Goal: Transaction & Acquisition: Purchase product/service

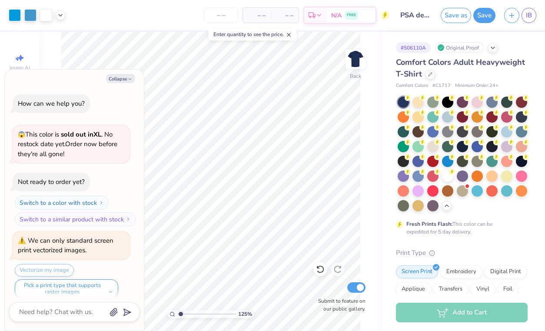
scroll to position [327, 0]
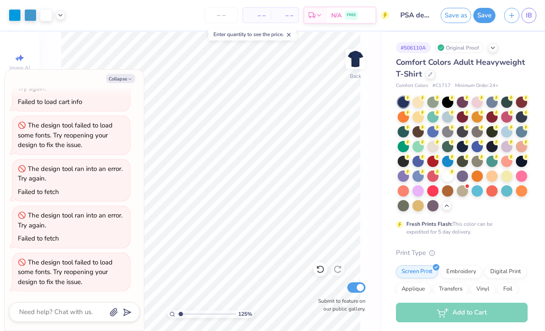
type textarea "x"
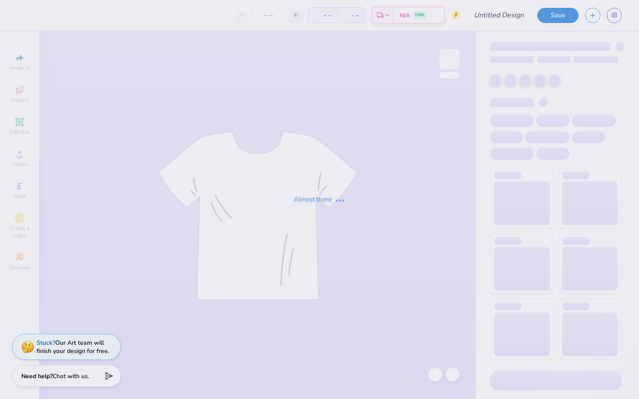
type input "PSA SHIRT"
type input "12"
type input "PSA SHIRT"
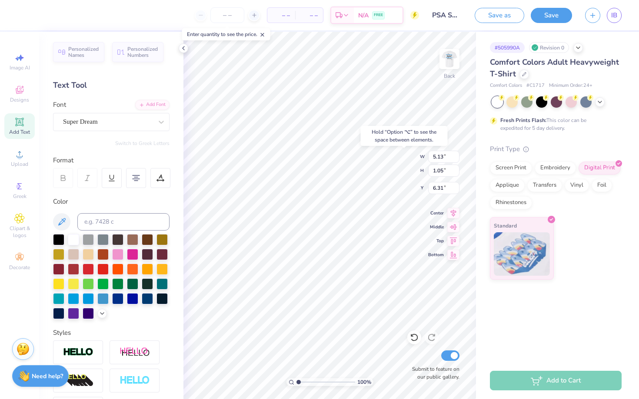
type input "6.44"
type input "4.90"
type input "3.25"
type input "3.00"
click at [541, 239] on img at bounding box center [522, 252] width 56 height 43
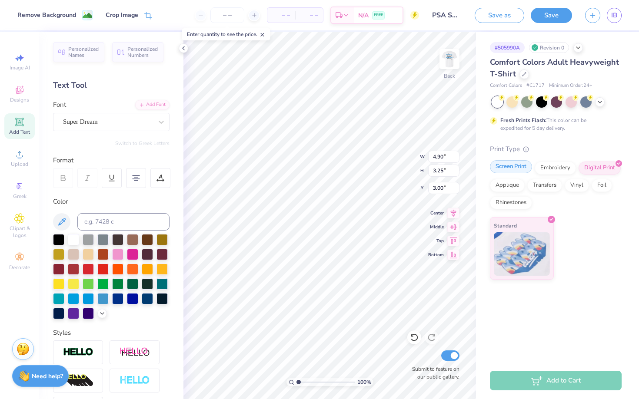
click at [518, 173] on div "Screen Print" at bounding box center [511, 166] width 42 height 13
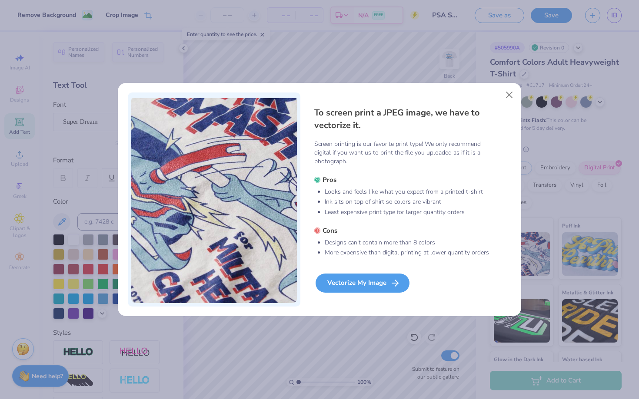
click at [379, 284] on div "Vectorize My Image" at bounding box center [362, 283] width 94 height 19
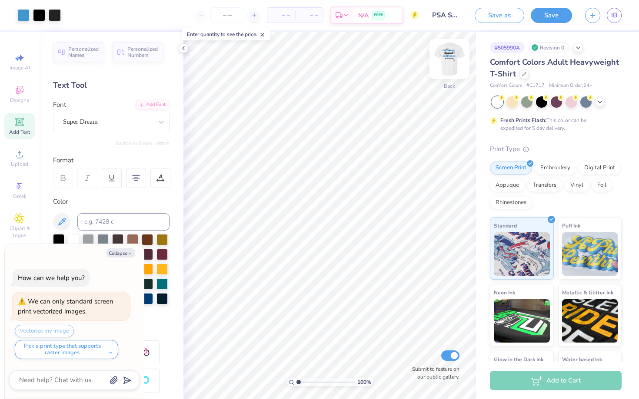
click at [451, 63] on img at bounding box center [449, 59] width 35 height 35
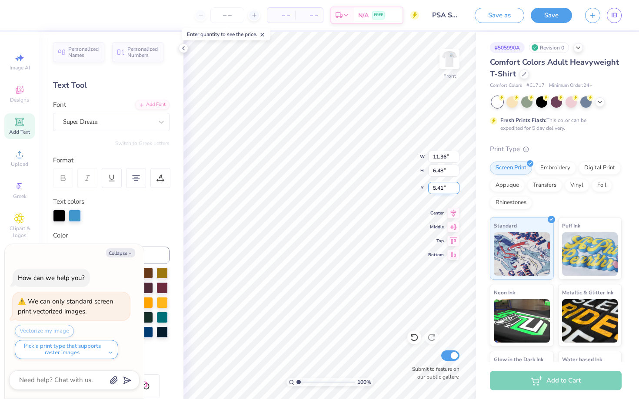
type textarea "x"
type input "9.44"
type input "6.84"
type input "3.96"
type textarea "x"
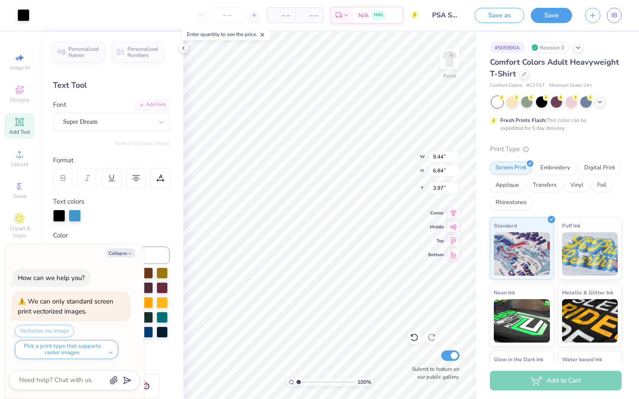
type input "3.16"
type input "6.17"
type input "5.73"
click at [554, 8] on button "Save" at bounding box center [551, 14] width 41 height 15
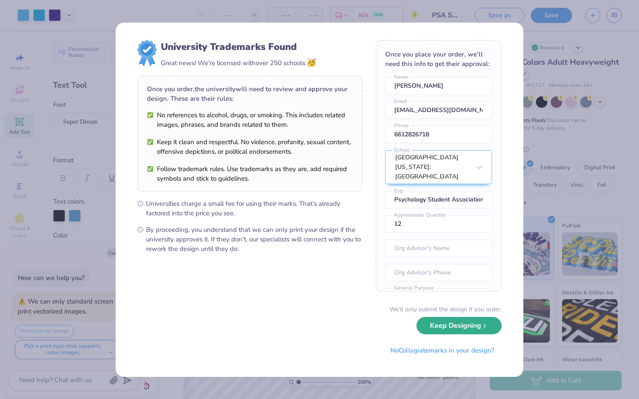
click at [472, 326] on button "Keep Designing" at bounding box center [458, 326] width 85 height 18
type textarea "x"
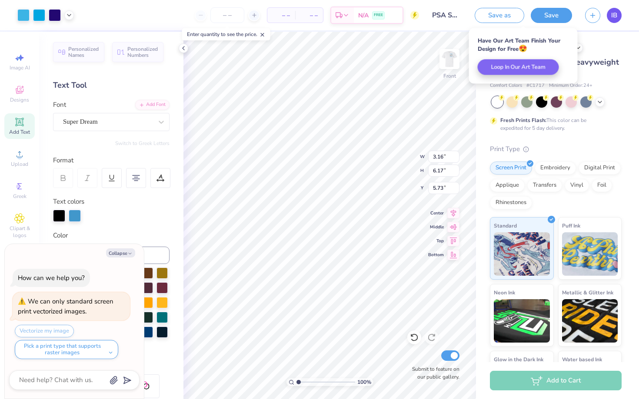
click at [610, 16] on link "IB" at bounding box center [614, 15] width 15 height 15
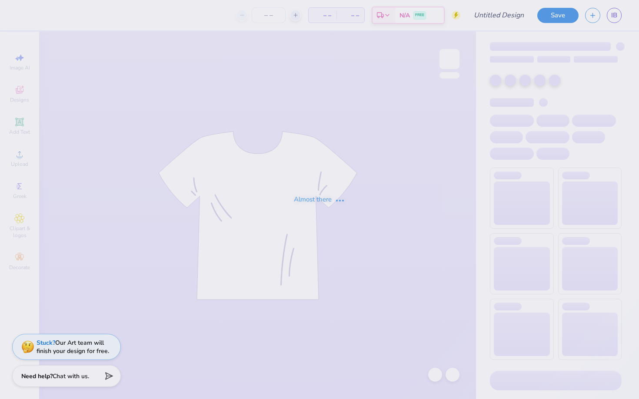
type input "PSA SHIRT"
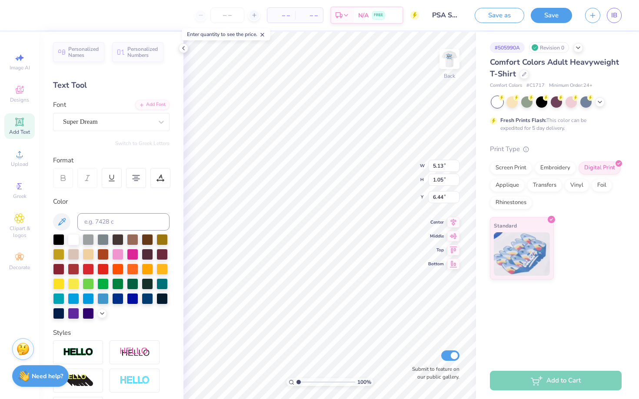
type input "6.56"
click at [15, 65] on span "Image AI" at bounding box center [20, 67] width 20 height 7
select select "4"
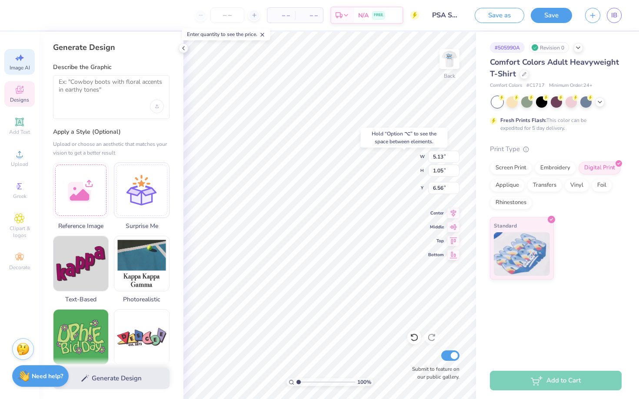
click at [21, 83] on div "Designs" at bounding box center [19, 94] width 30 height 26
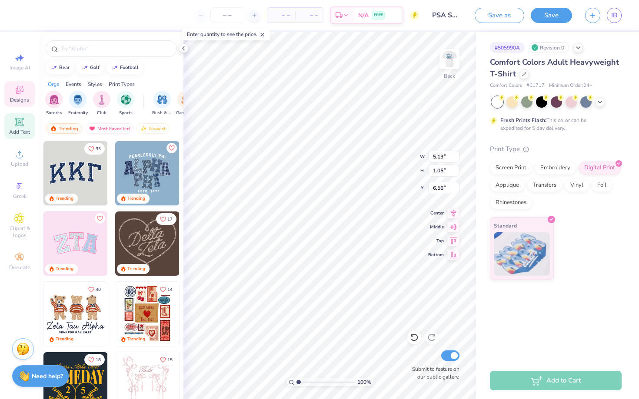
click at [17, 126] on icon at bounding box center [19, 122] width 10 height 10
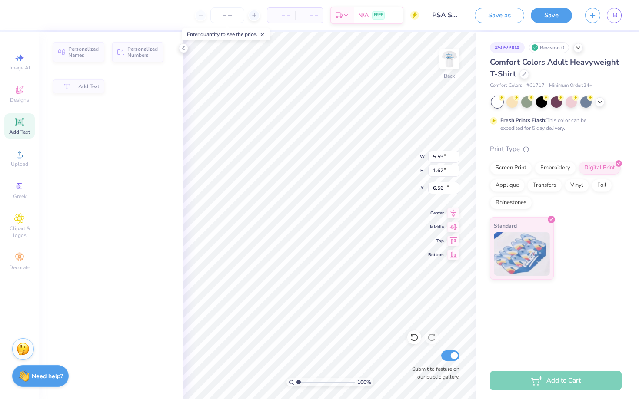
type input "5.59"
type input "1.62"
type input "11.69"
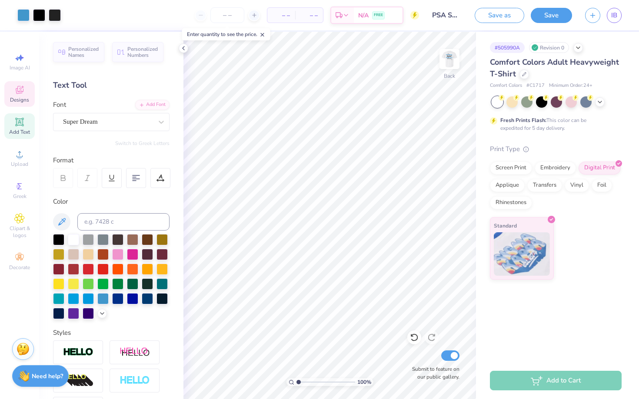
click at [14, 98] on span "Designs" at bounding box center [19, 99] width 19 height 7
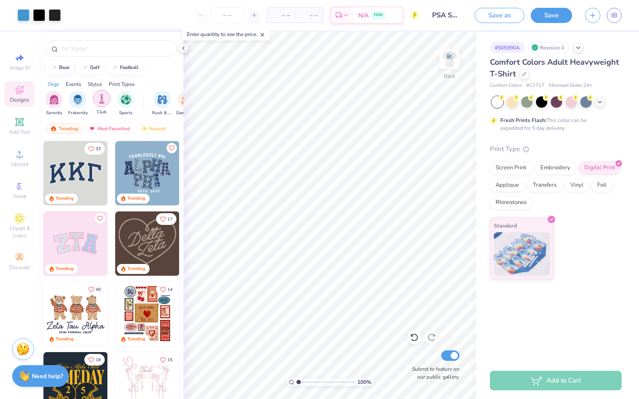
click at [99, 100] on img "filter for Club" at bounding box center [102, 99] width 10 height 10
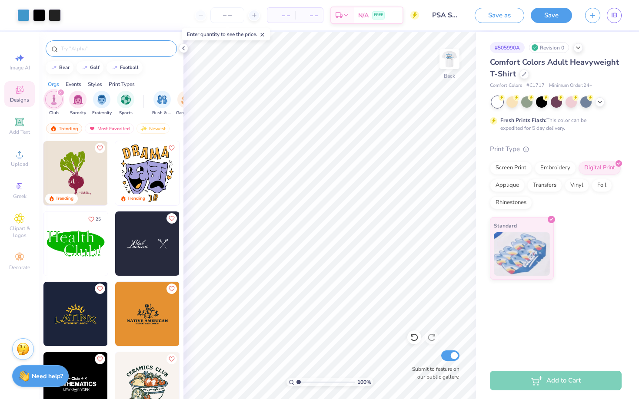
click at [104, 50] on input "text" at bounding box center [115, 48] width 111 height 9
type input "anteater"
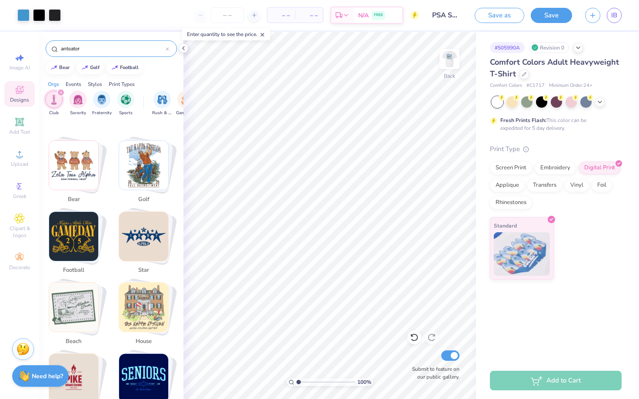
click at [57, 93] on div "filter for Club" at bounding box center [61, 93] width 8 height 8
click at [94, 51] on input "anteater" at bounding box center [113, 48] width 106 height 9
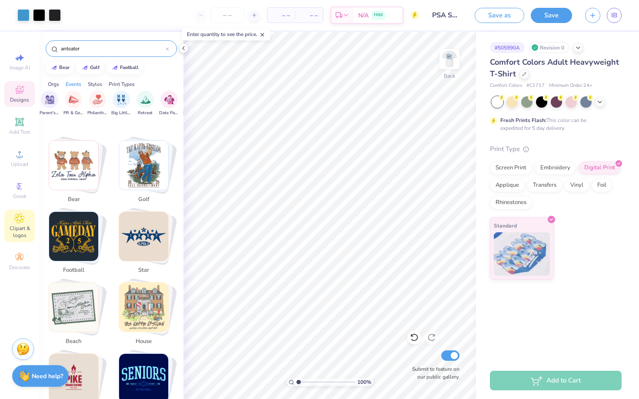
click at [32, 214] on div "Clipart & logos" at bounding box center [19, 226] width 30 height 33
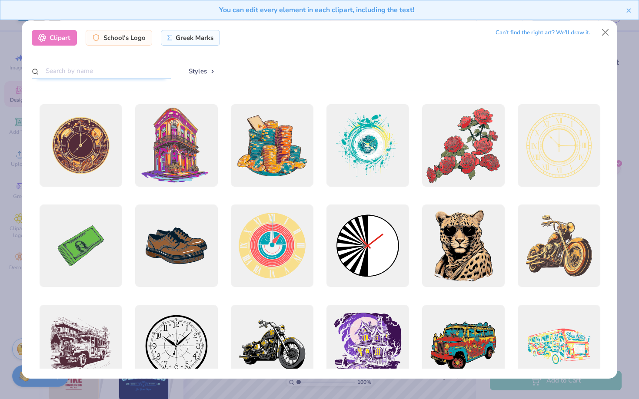
click at [82, 68] on input "text" at bounding box center [101, 71] width 139 height 16
type input "anteater"
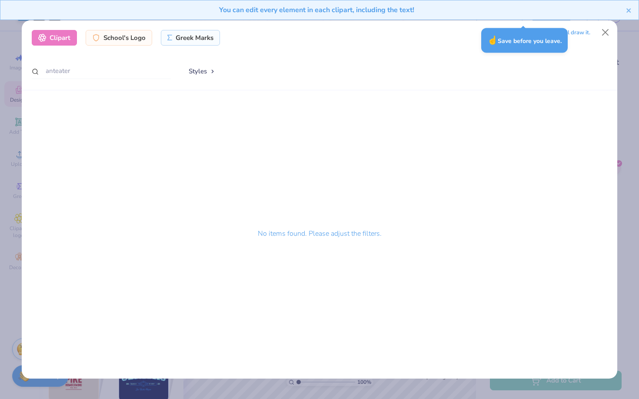
click at [603, 24] on div "You can edit every element in each clipart, including the text!" at bounding box center [319, 13] width 639 height 27
click at [603, 33] on button "Close" at bounding box center [605, 32] width 17 height 17
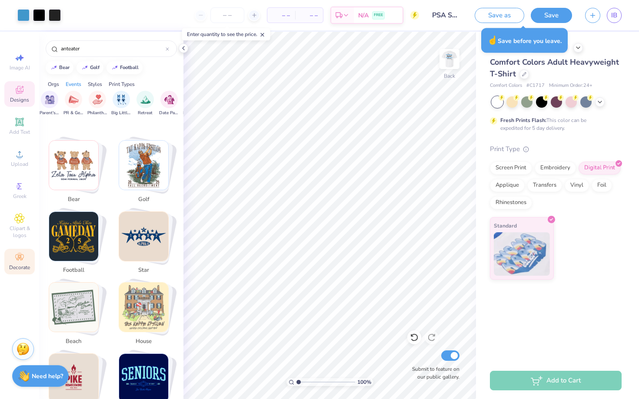
click at [25, 263] on div "Decorate" at bounding box center [19, 262] width 30 height 26
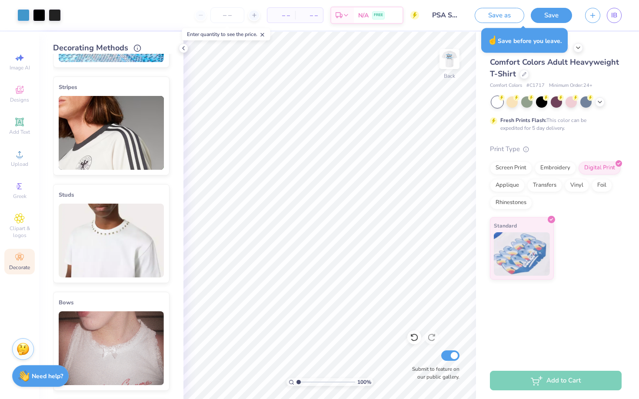
scroll to position [416, 0]
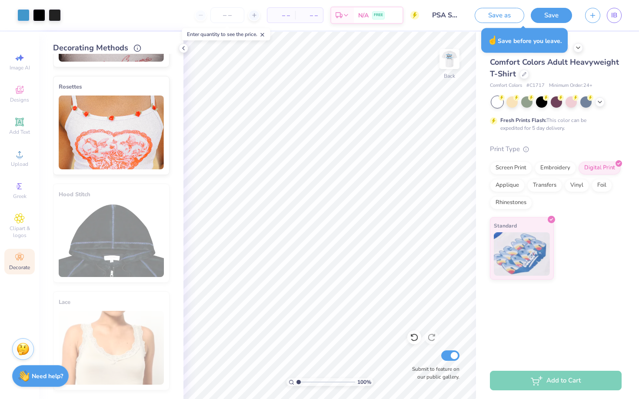
click at [179, 48] on div at bounding box center [184, 48] width 10 height 10
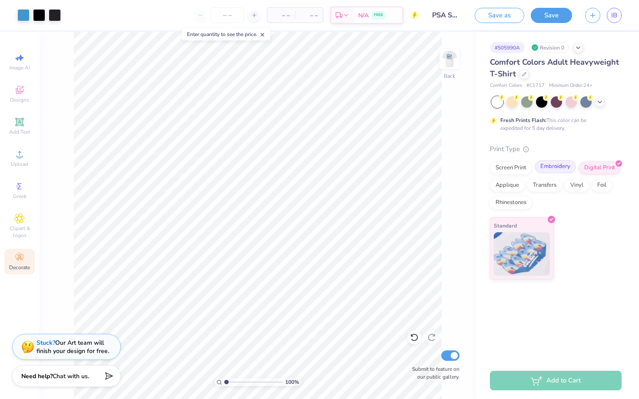
click at [551, 172] on div "Embroidery" at bounding box center [554, 166] width 41 height 13
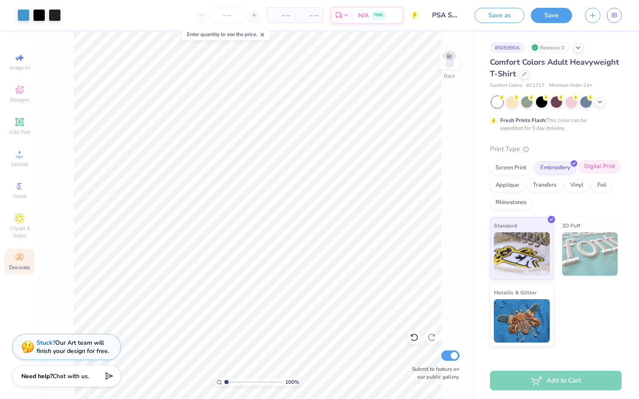
click at [618, 166] on div at bounding box center [617, 162] width 7 height 7
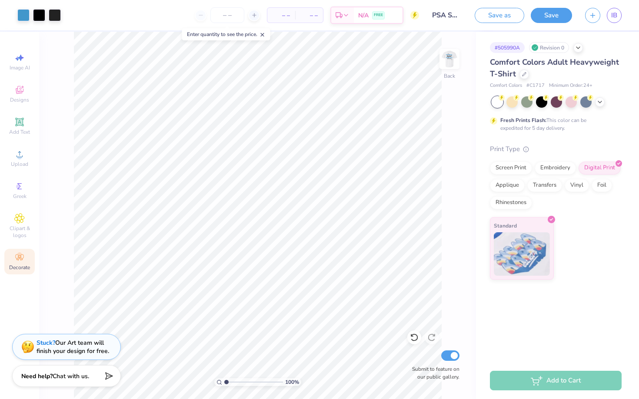
click at [516, 169] on div "Screen Print" at bounding box center [511, 168] width 42 height 13
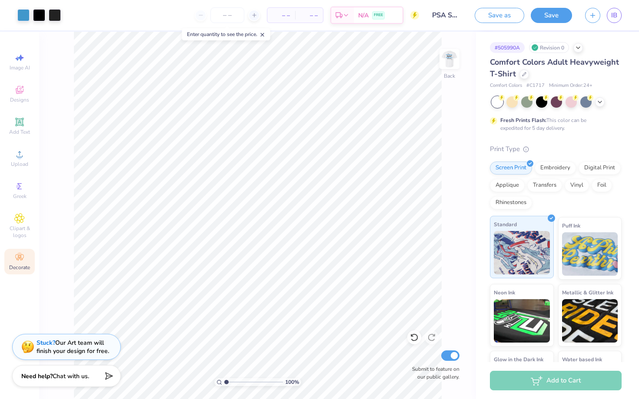
click at [525, 250] on img at bounding box center [522, 252] width 56 height 43
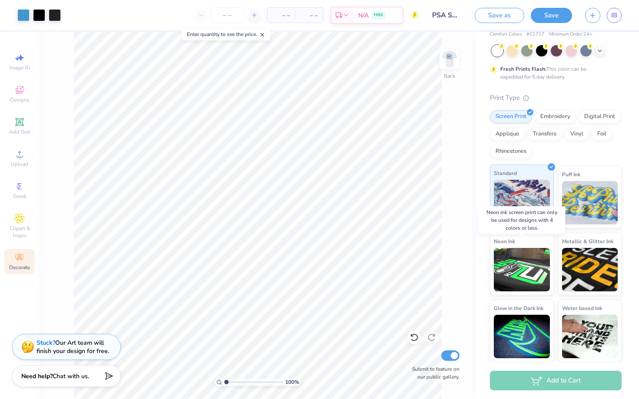
scroll to position [25, 0]
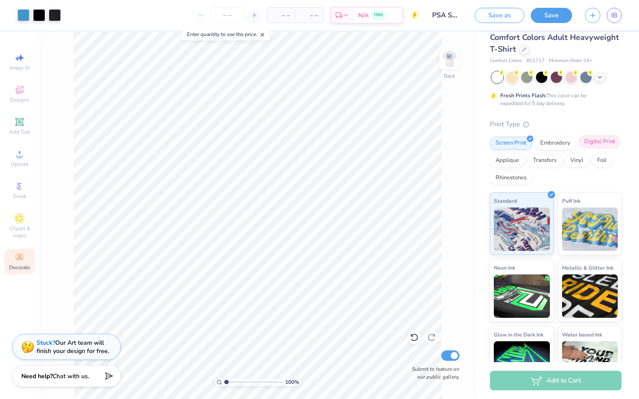
click at [594, 139] on div "Digital Print" at bounding box center [599, 142] width 42 height 13
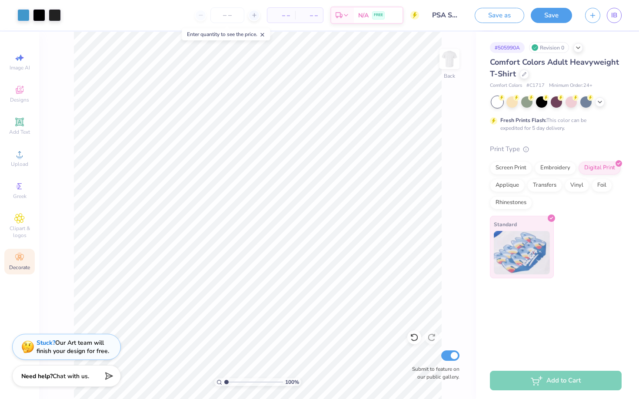
scroll to position [0, 0]
click at [541, 230] on div "Standard" at bounding box center [522, 247] width 64 height 63
click at [551, 219] on polyline at bounding box center [551, 218] width 3 height 2
click at [550, 171] on div "Embroidery" at bounding box center [554, 168] width 41 height 13
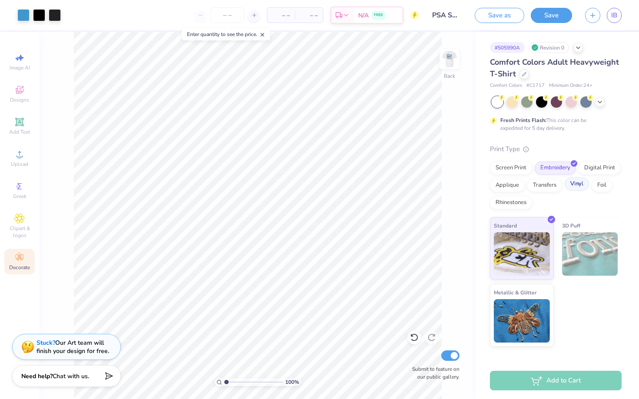
click at [570, 188] on div "Vinyl" at bounding box center [576, 184] width 24 height 13
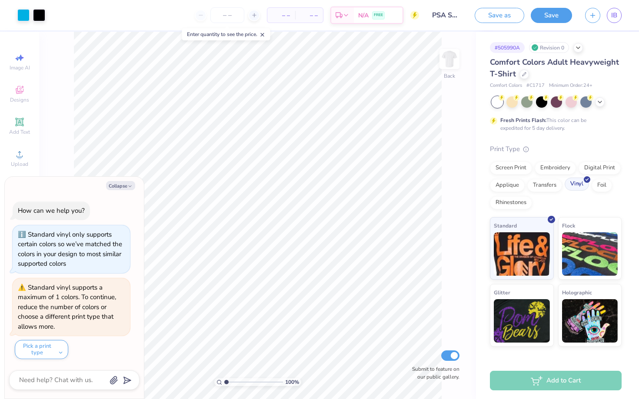
type textarea "x"
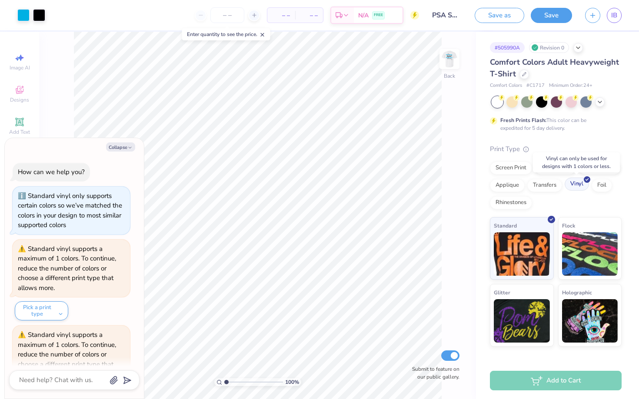
scroll to position [47, 0]
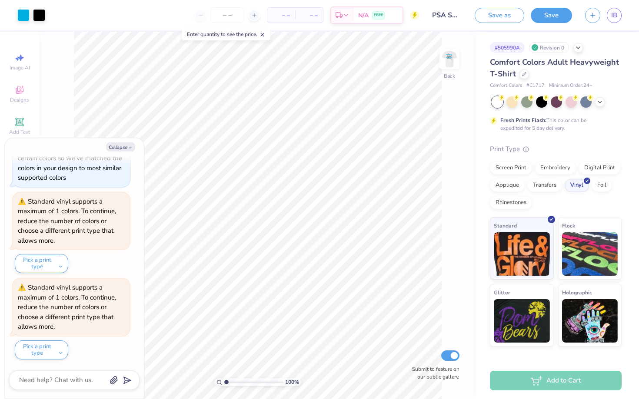
click at [55, 372] on div at bounding box center [74, 381] width 130 height 20
click at [47, 381] on textarea at bounding box center [62, 381] width 88 height 12
type textarea "w"
type textarea "x"
type textarea "wh"
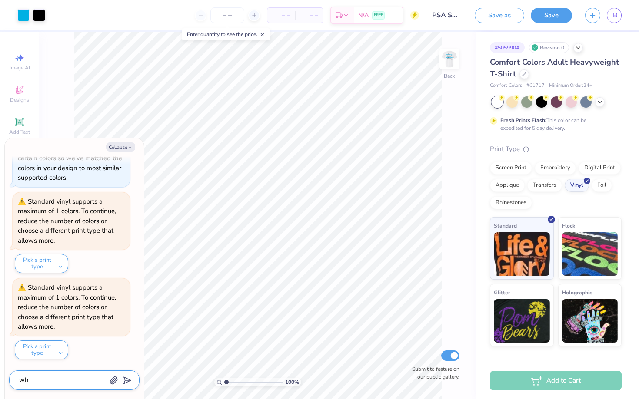
type textarea "x"
type textarea "wha"
type textarea "x"
type textarea "what"
type textarea "x"
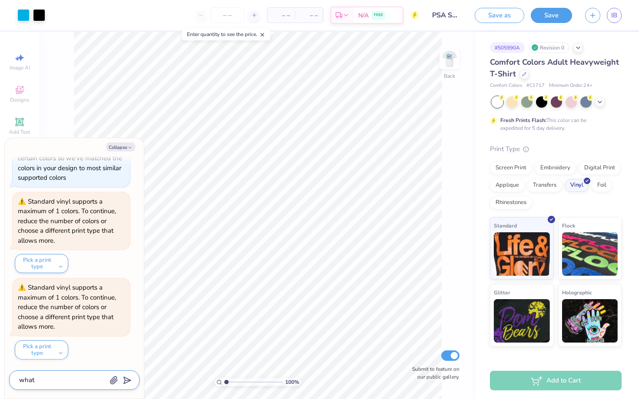
type textarea "whats"
type textarea "x"
type textarea "whats"
type textarea "x"
type textarea "whats t"
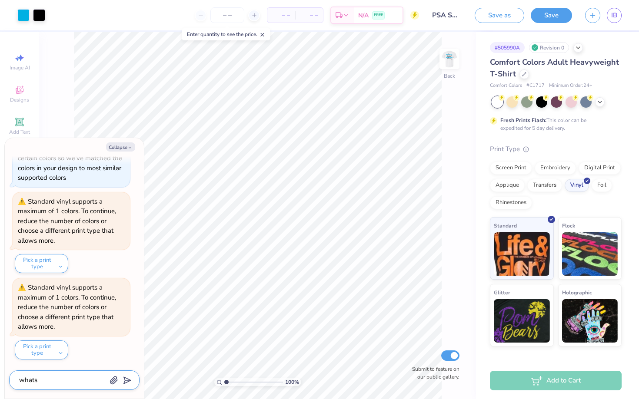
type textarea "x"
type textarea "whats th"
type textarea "x"
type textarea "whats the"
type textarea "x"
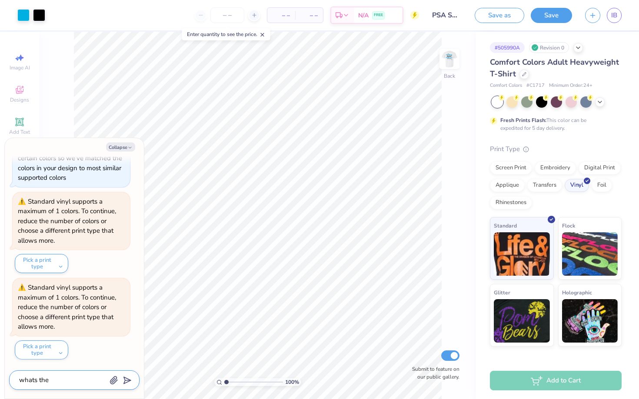
type textarea "whats the"
type textarea "x"
type textarea "whats the c"
type textarea "x"
type textarea "whats the ch"
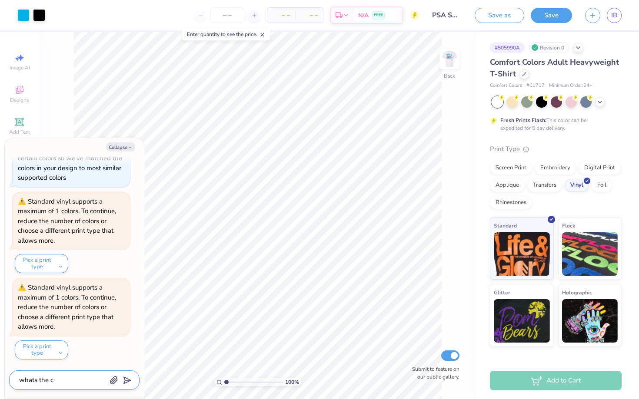
type textarea "x"
type textarea "whats the che"
type textarea "x"
type textarea "whats the chea"
type textarea "x"
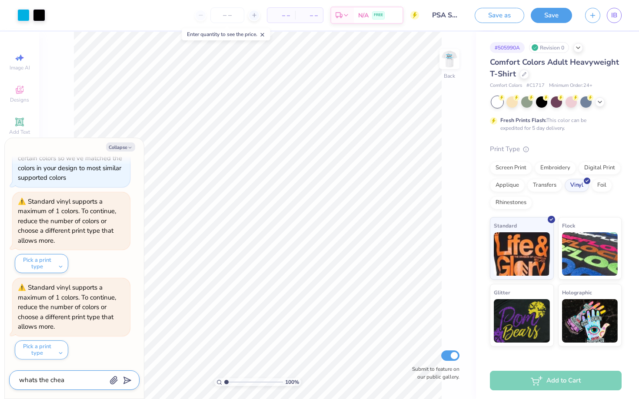
type textarea "whats the cheap"
type textarea "x"
type textarea "whats the cheape"
type textarea "x"
type textarea "whats the cheapes"
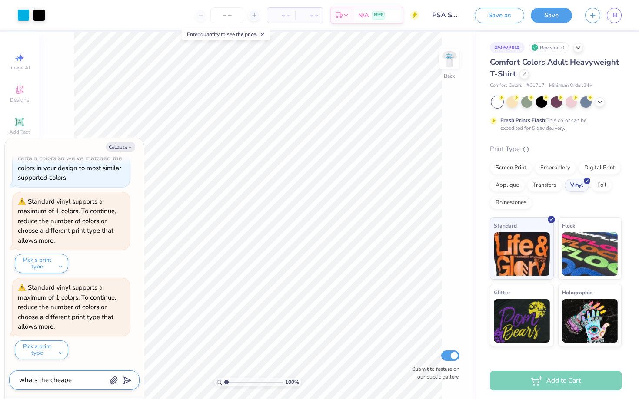
type textarea "x"
type textarea "whats the cheapest"
type textarea "x"
type textarea "whats the cheapest"
type textarea "x"
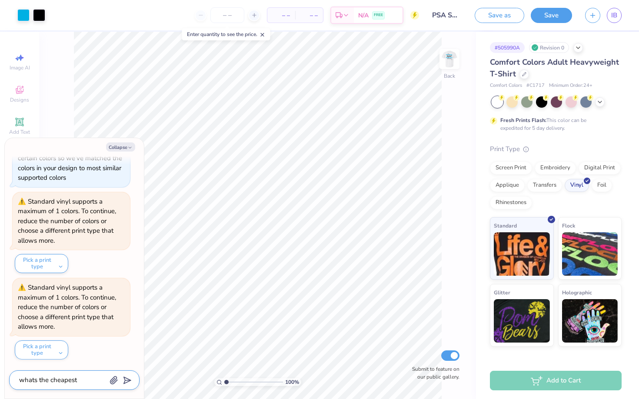
type textarea "whats the cheapest p"
type textarea "x"
type textarea "whats the cheapest pr"
type textarea "x"
type textarea "whats the cheapest pri"
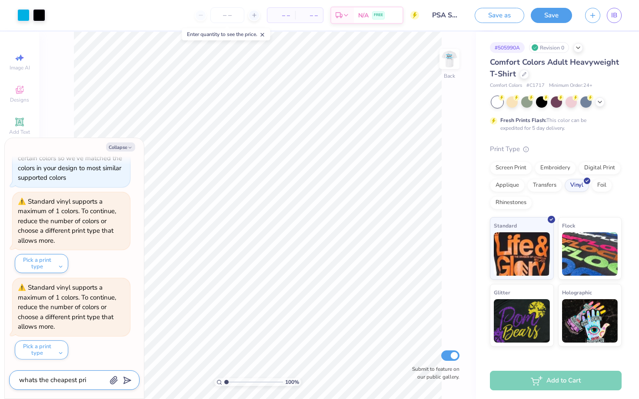
type textarea "x"
type textarea "whats the cheapest prin"
type textarea "x"
type textarea "whats the cheapest print"
type textarea "x"
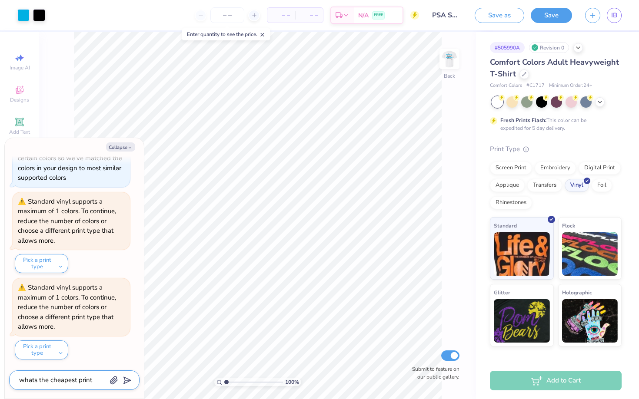
type textarea "whats the cheapest print"
type textarea "x"
type textarea "whats the cheapest print t"
type textarea "x"
type textarea "whats the cheapest print ty"
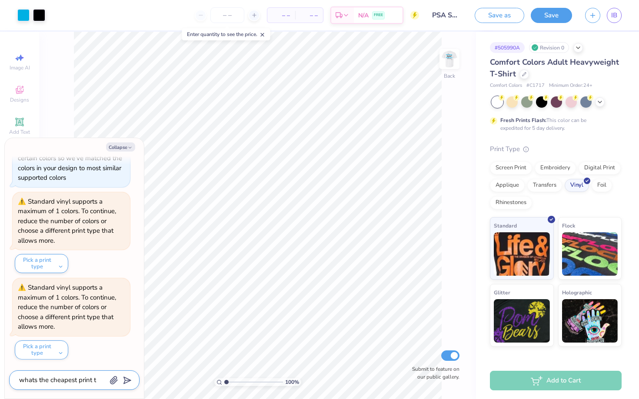
type textarea "x"
type textarea "whats the cheapest print typ"
type textarea "x"
type textarea "whats the cheapest print type"
type textarea "x"
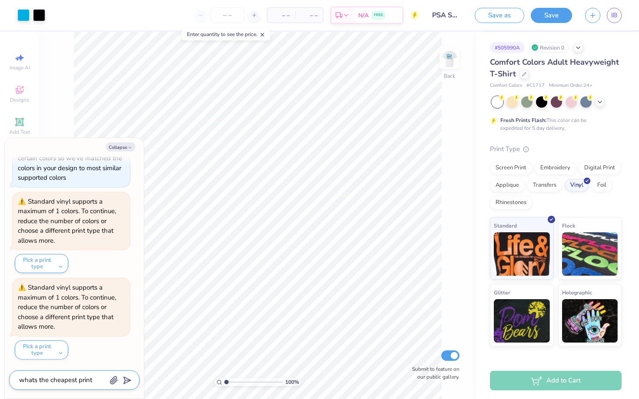
type textarea "whats the cheapest print type"
type textarea "x"
type textarea "whats the cheapest print type"
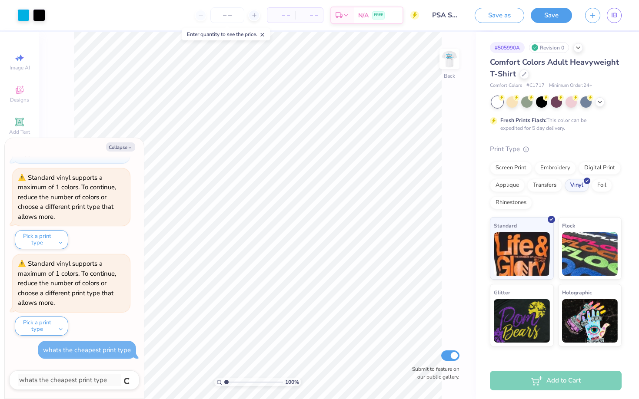
type textarea "x"
click at [511, 163] on div "Screen Print" at bounding box center [511, 166] width 42 height 13
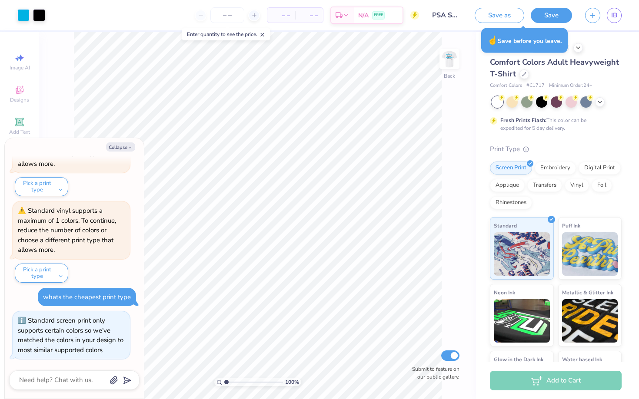
scroll to position [795, 0]
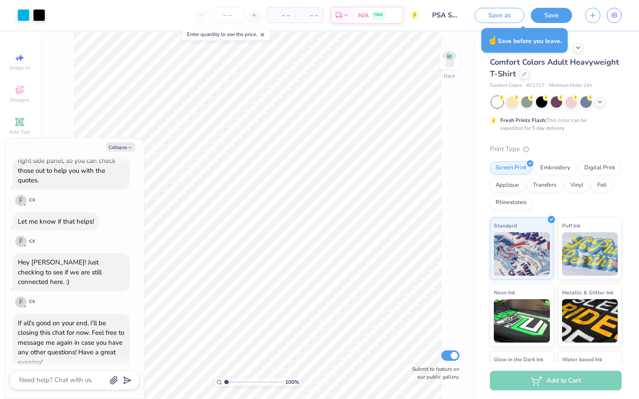
click at [541, 13] on button "Save" at bounding box center [551, 15] width 41 height 15
click at [551, 9] on div "Save" at bounding box center [551, 15] width 41 height 15
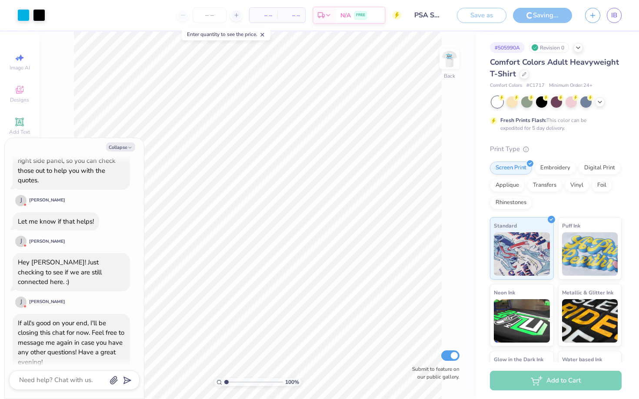
type textarea "x"
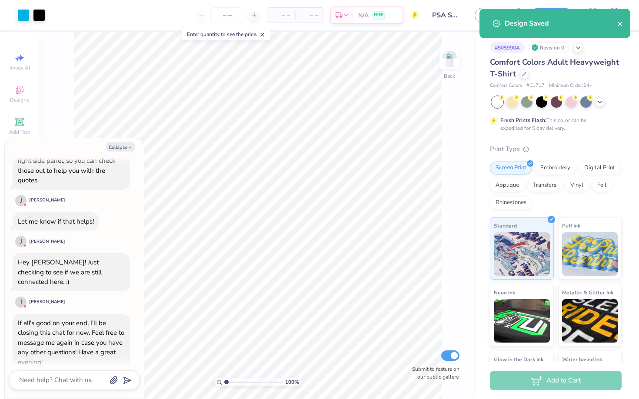
click at [617, 27] on icon "close" at bounding box center [620, 23] width 6 height 7
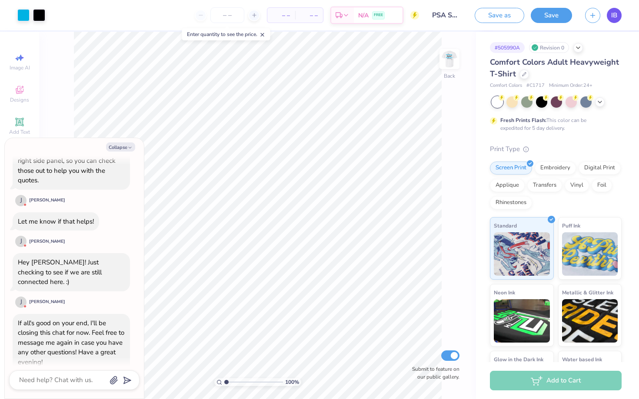
click at [619, 17] on link "IB" at bounding box center [614, 15] width 15 height 15
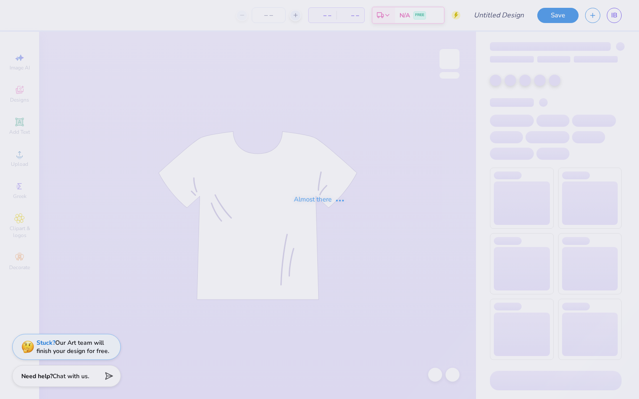
type input "PSA SHIRT"
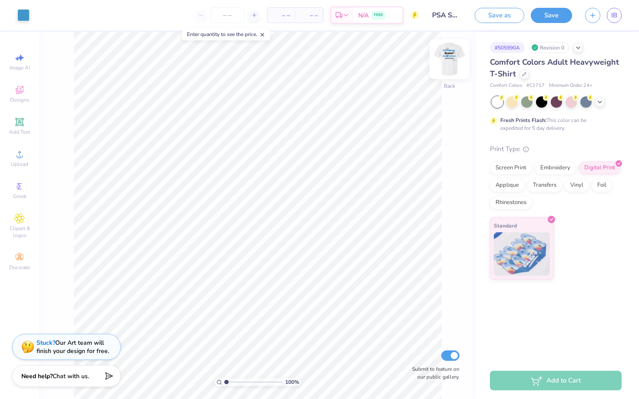
click at [452, 57] on img at bounding box center [449, 59] width 35 height 35
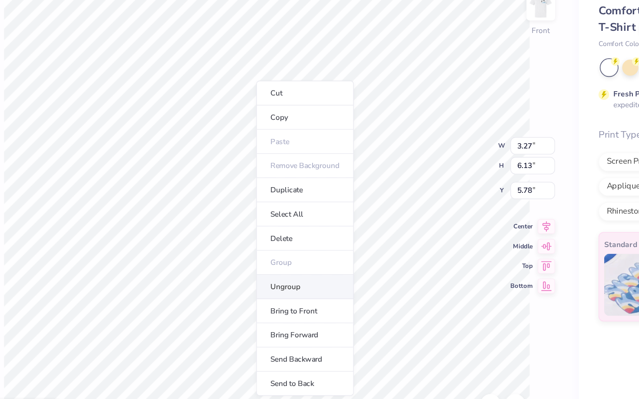
click at [274, 254] on li "Ungroup" at bounding box center [284, 255] width 68 height 17
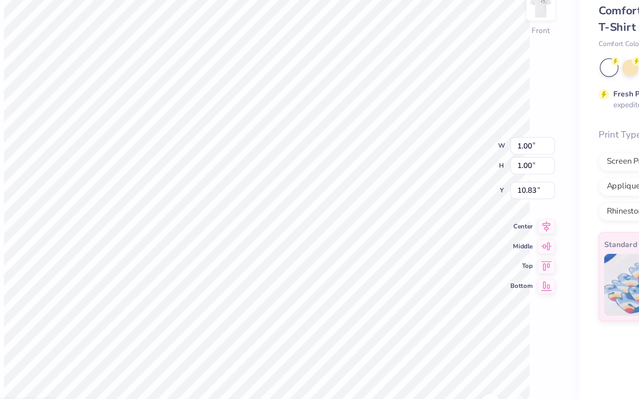
type input "15.18"
type input "10.92"
type input "1.10"
type input "1.15"
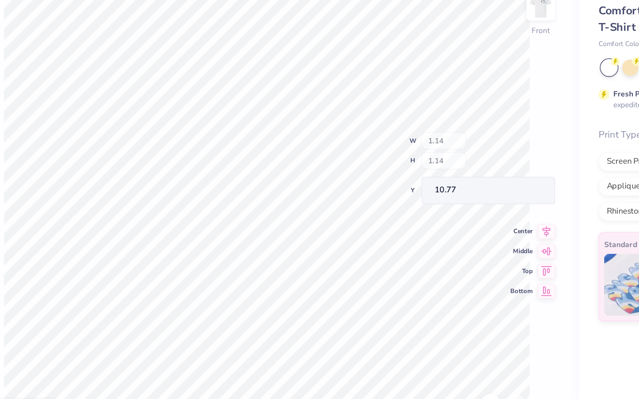
type input "1.15"
type input "10.76"
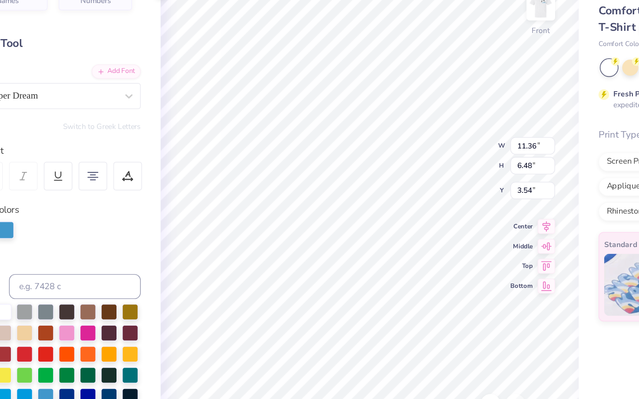
type input "3.54"
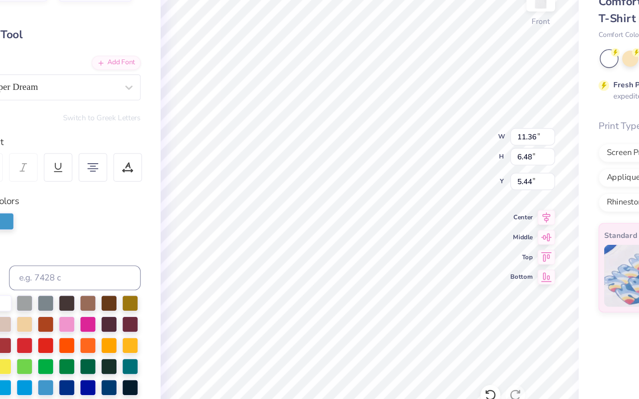
type input "5.45"
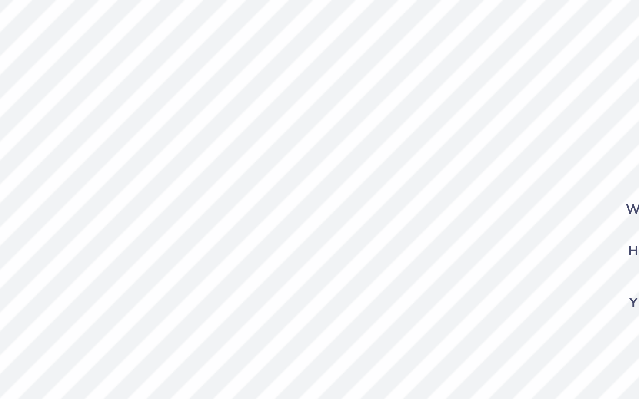
type input "6.02"
type input "11.36"
type input "6.48"
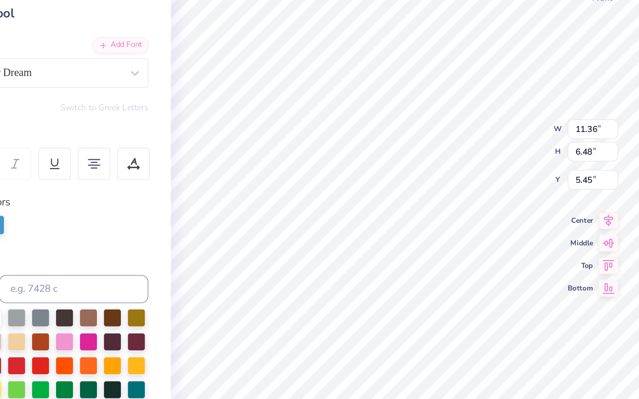
type input "6.79"
type input "9.44"
type input "6.84"
type input "3.98"
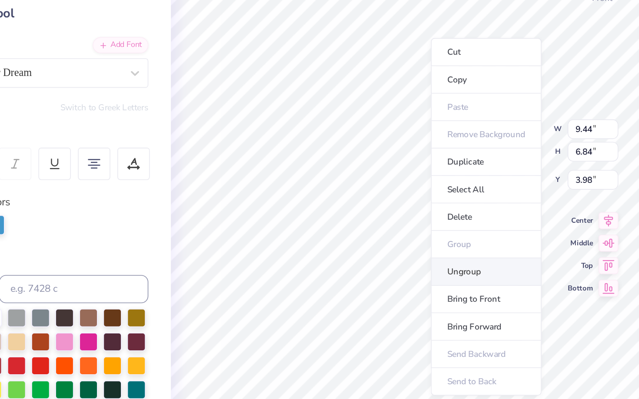
click at [372, 245] on li "Ungroup" at bounding box center [378, 245] width 68 height 17
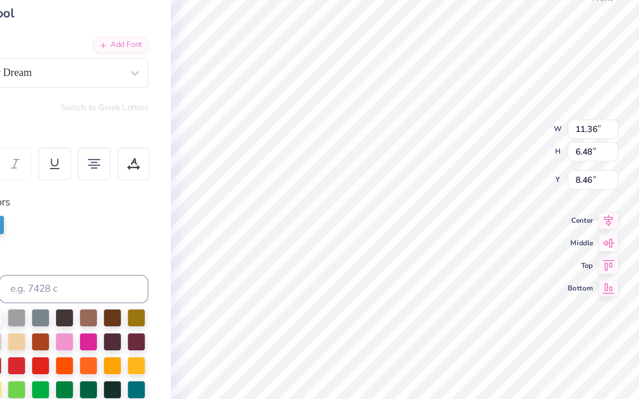
type input "8.46"
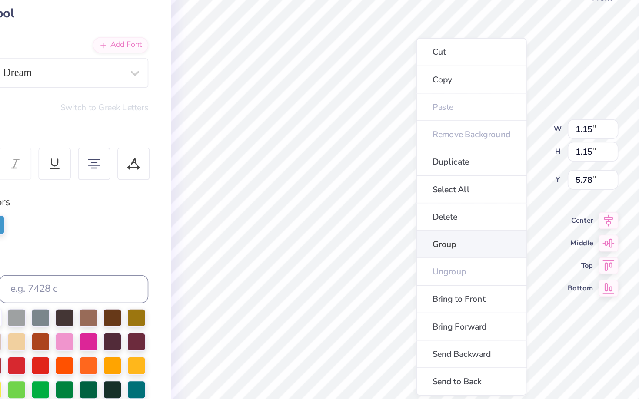
click at [358, 225] on li "Group" at bounding box center [369, 228] width 68 height 17
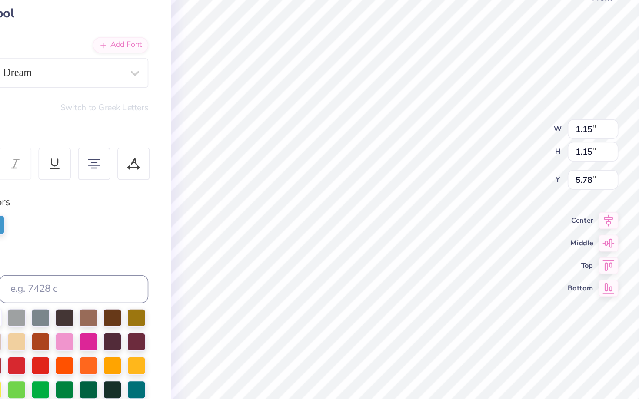
type input "5.20"
type input "11.36"
type input "6.48"
type input "5.78"
type input "3.04"
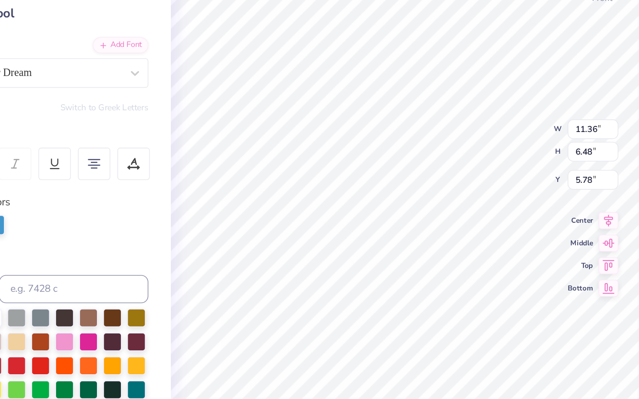
type input "1.47"
type input "9.58"
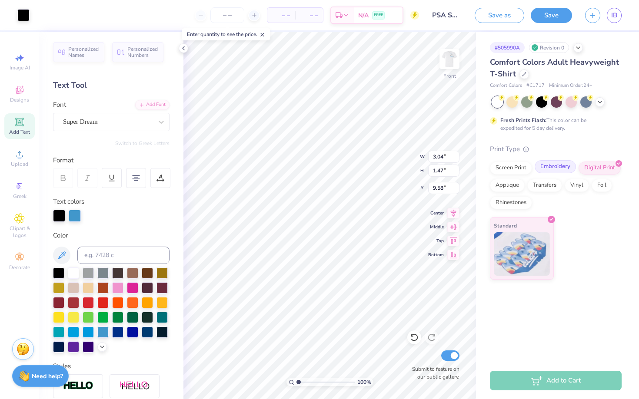
click at [547, 167] on div "Embroidery" at bounding box center [554, 166] width 41 height 13
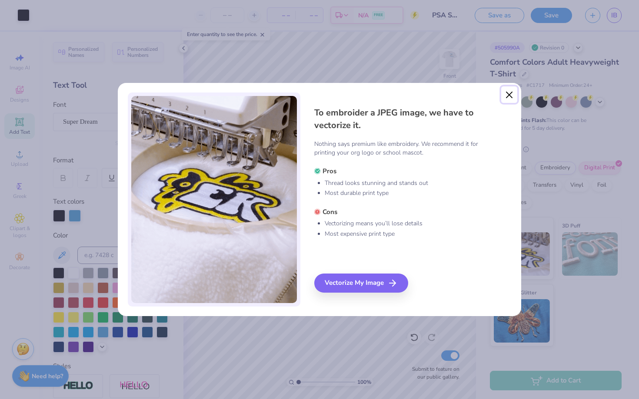
click at [511, 97] on button "Close" at bounding box center [509, 94] width 17 height 17
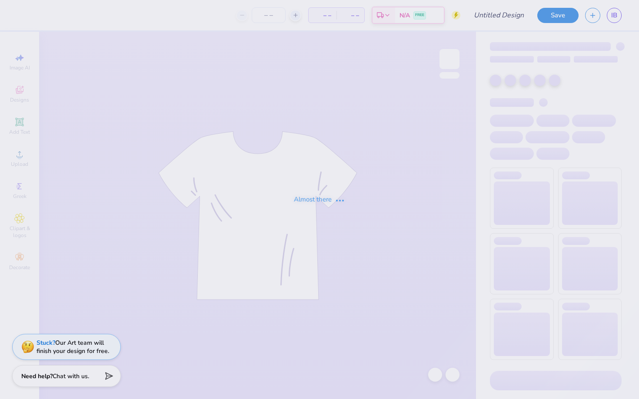
type input "PSA SHIRT"
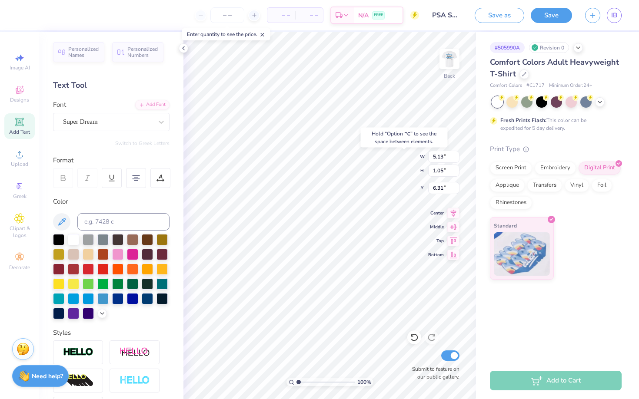
type input "6.55"
click at [444, 60] on img at bounding box center [449, 59] width 35 height 35
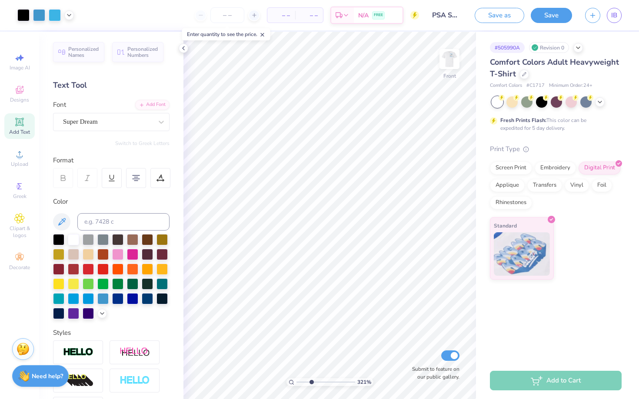
drag, startPoint x: 298, startPoint y: 382, endPoint x: 311, endPoint y: 382, distance: 13.0
type input "3.27"
click at [311, 382] on input "range" at bounding box center [325, 382] width 59 height 8
click at [517, 172] on div "Screen Print" at bounding box center [511, 166] width 42 height 13
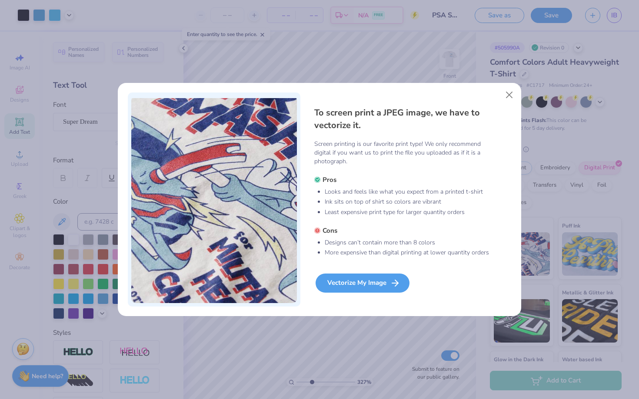
click at [384, 289] on div "Vectorize My Image" at bounding box center [362, 283] width 94 height 19
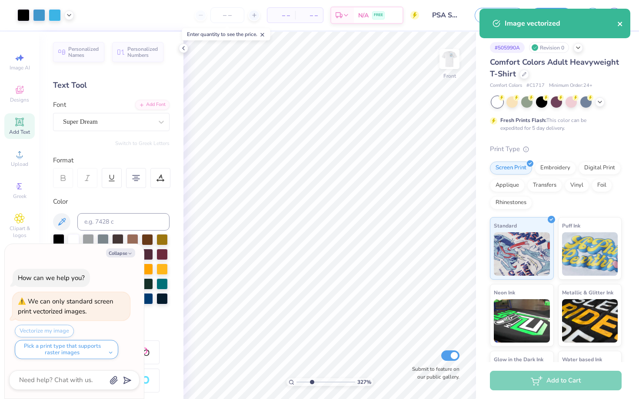
click at [617, 20] on button "close" at bounding box center [620, 23] width 6 height 10
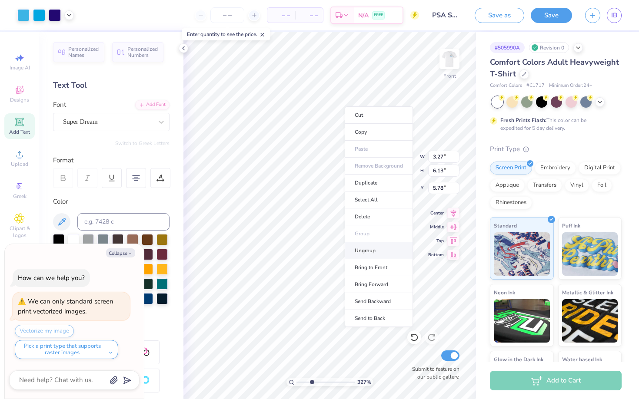
click at [377, 249] on li "Ungroup" at bounding box center [379, 250] width 68 height 17
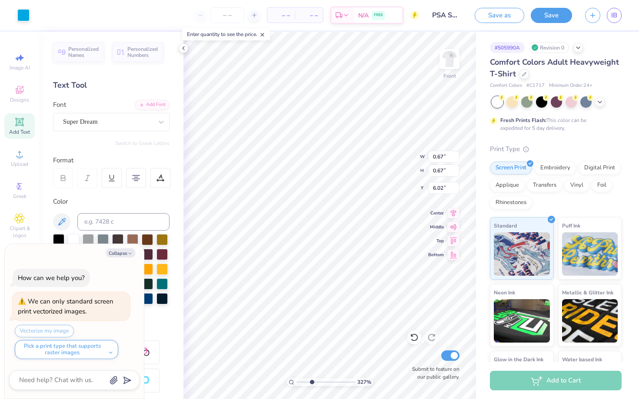
type textarea "x"
type input "5.96"
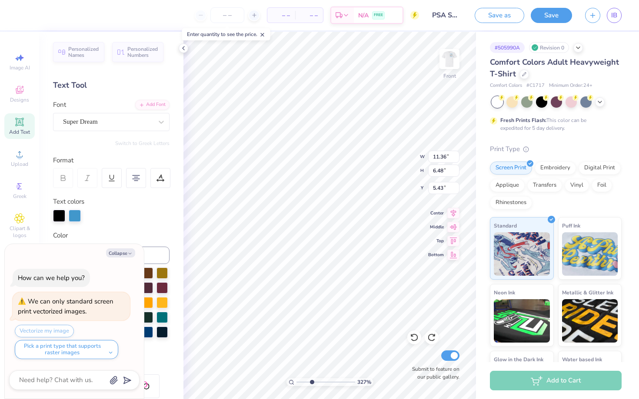
type textarea "x"
type input "6.79"
type textarea "x"
type input "9.44"
type input "6.84"
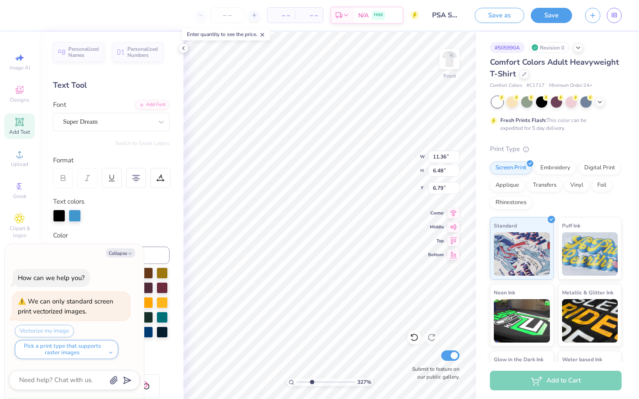
type input "3.98"
type textarea "x"
type input "4.03"
type textarea "x"
type input "4.38"
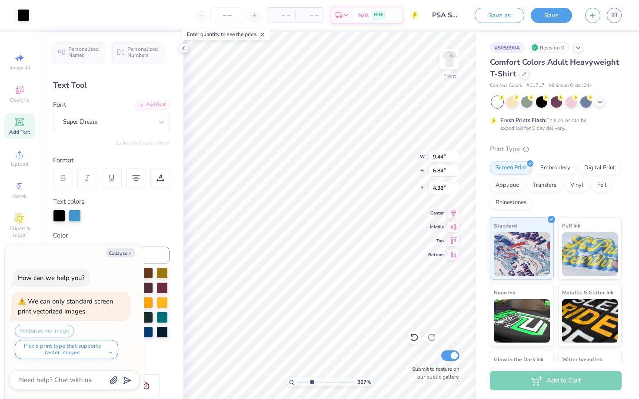
type textarea "x"
type input "4.68"
type textarea "x"
type input "3.98"
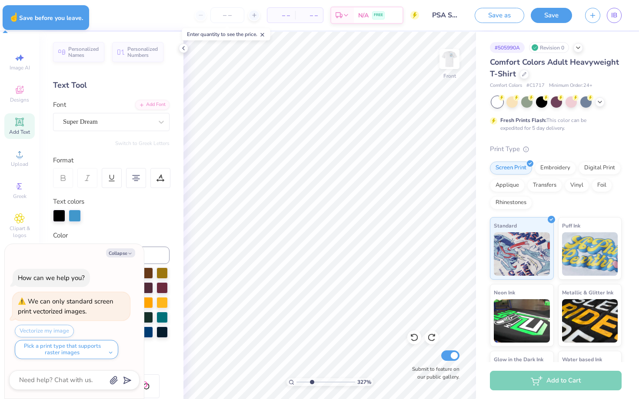
type textarea "x"
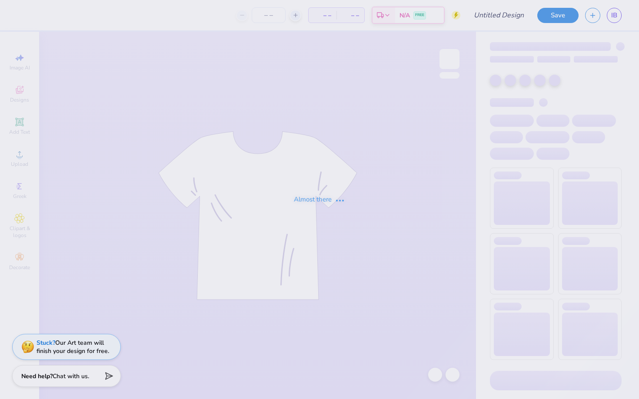
type input "PSA SHIRT"
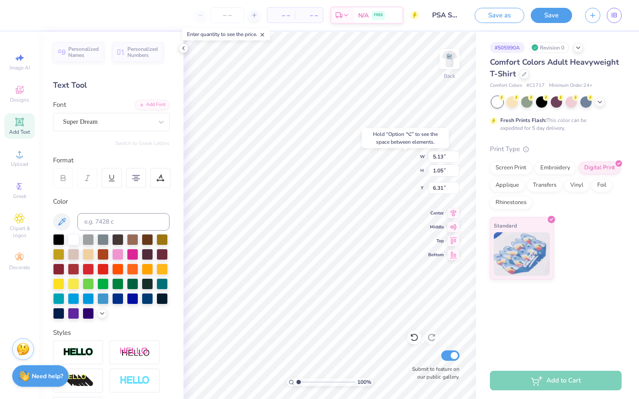
type input "6.60"
click at [443, 59] on img at bounding box center [449, 59] width 35 height 35
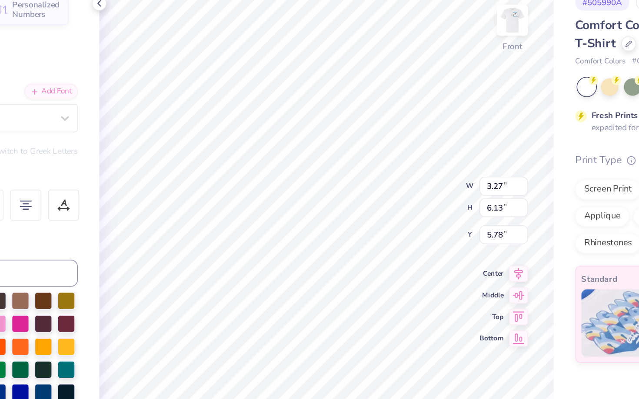
type input "1.26"
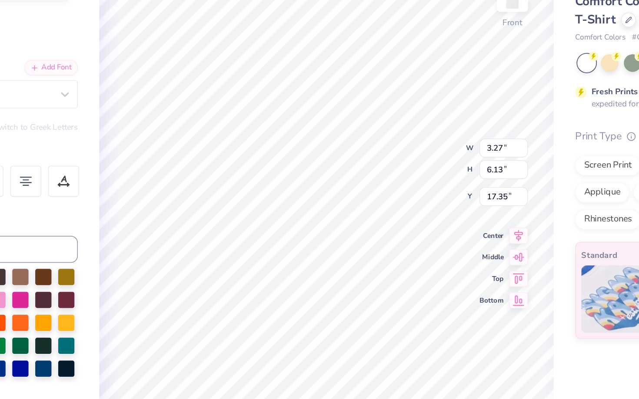
type input "17.35"
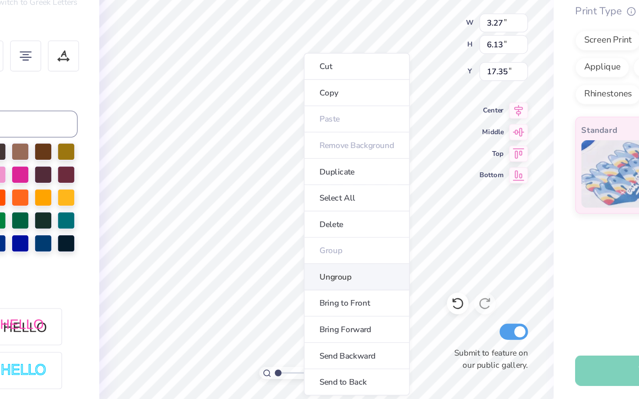
click at [330, 326] on li "Ungroup" at bounding box center [349, 320] width 68 height 17
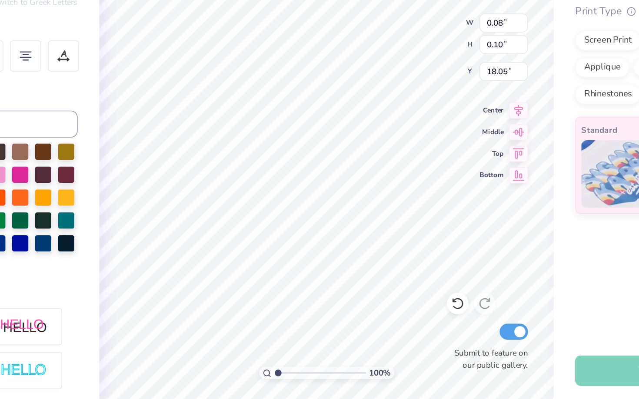
type input "18.16"
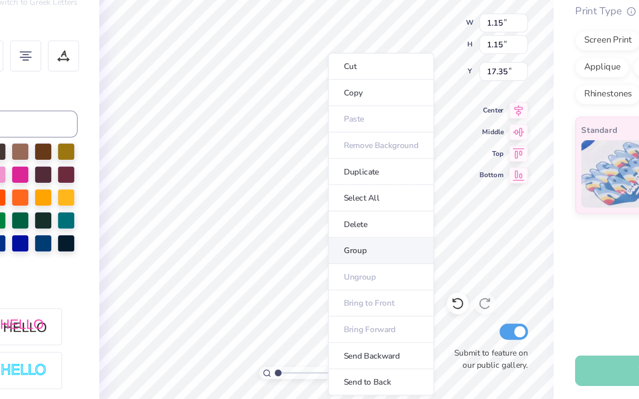
click at [355, 302] on li "Group" at bounding box center [365, 303] width 68 height 17
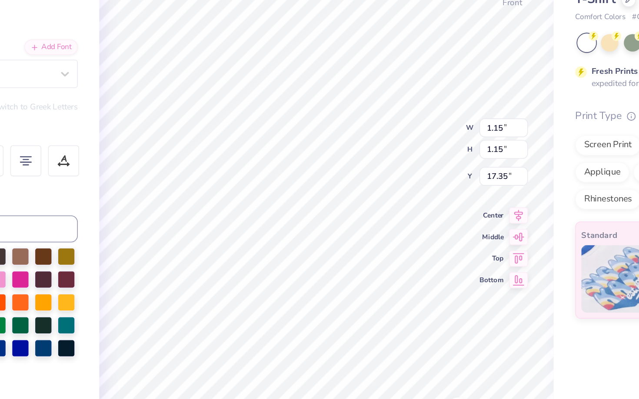
type input "5.92"
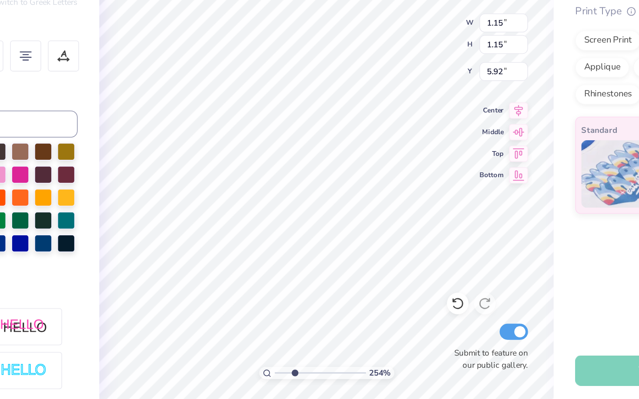
drag, startPoint x: 299, startPoint y: 382, endPoint x: 309, endPoint y: 382, distance: 10.4
type input "2.87"
click at [309, 382] on input "range" at bounding box center [325, 382] width 59 height 8
type input "5.80"
type input "1.21"
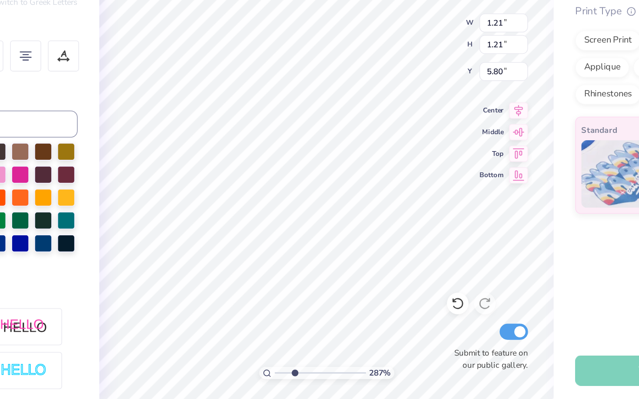
type input "1.21"
type input "5.74"
type input "1.20"
type input "5.71"
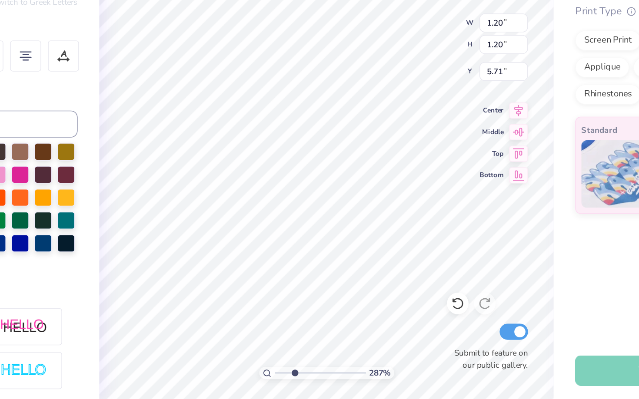
type input "9.44"
type input "6.84"
type input "3.98"
drag, startPoint x: 308, startPoint y: 381, endPoint x: 297, endPoint y: 382, distance: 11.4
type input "1"
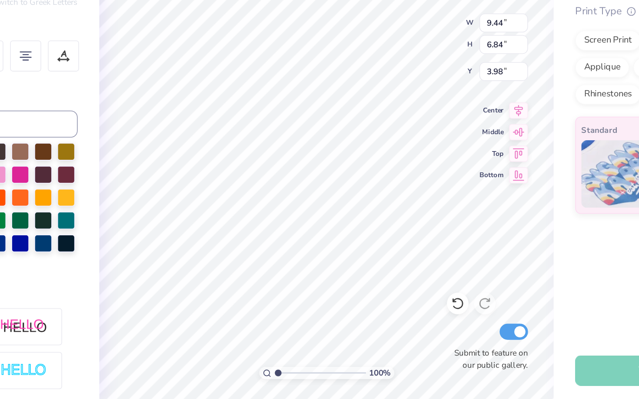
click at [297, 382] on input "range" at bounding box center [325, 382] width 59 height 8
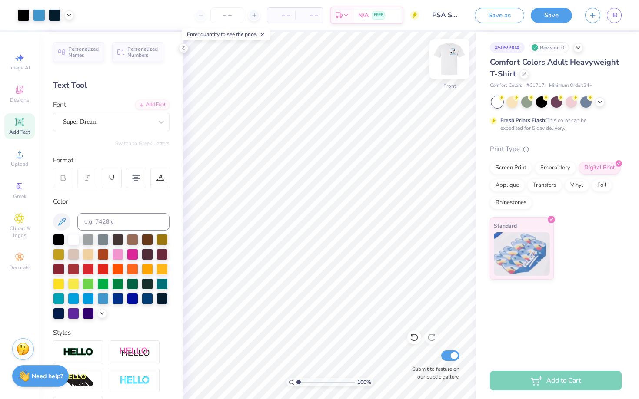
click at [451, 55] on img at bounding box center [449, 59] width 35 height 35
click at [451, 55] on img at bounding box center [449, 58] width 17 height 17
click at [184, 48] on icon at bounding box center [183, 48] width 7 height 7
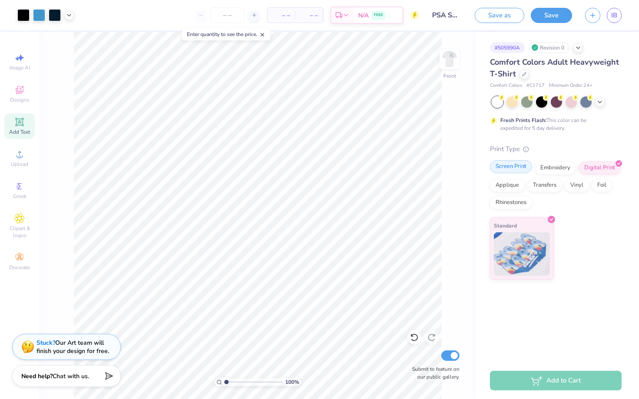
click at [508, 163] on div "Screen Print" at bounding box center [511, 166] width 42 height 13
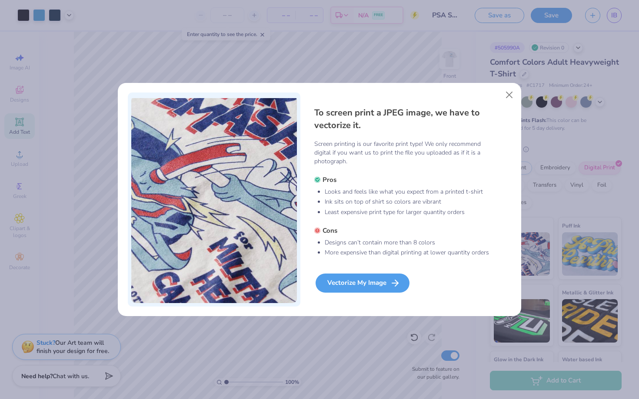
click at [370, 282] on div "Vectorize My Image" at bounding box center [362, 283] width 94 height 19
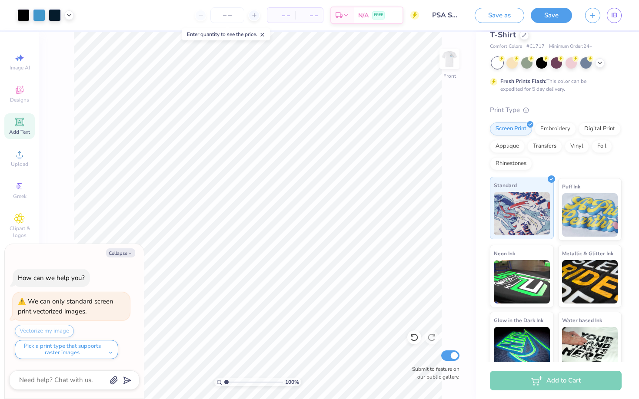
scroll to position [34, 0]
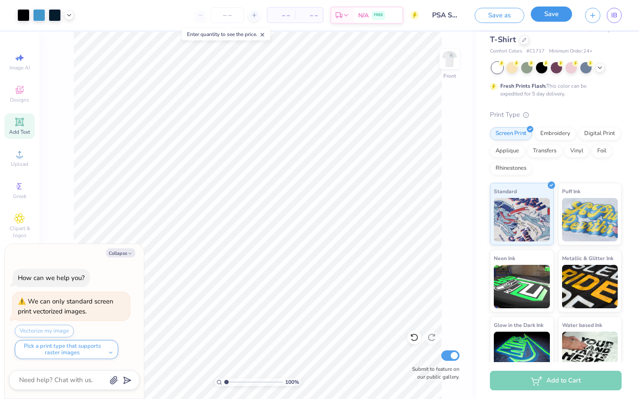
click at [554, 16] on button "Save" at bounding box center [551, 14] width 41 height 15
click at [264, 35] on line at bounding box center [262, 34] width 3 height 3
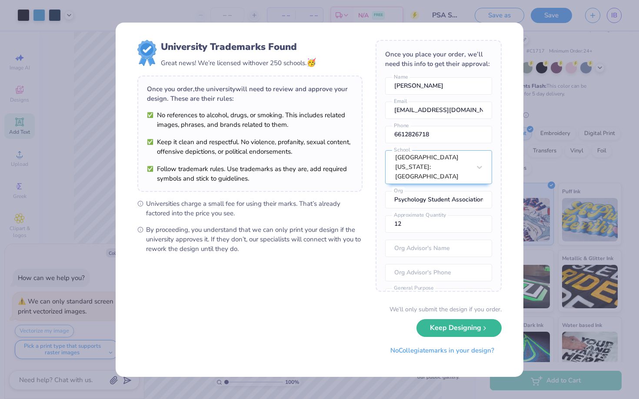
type textarea "x"
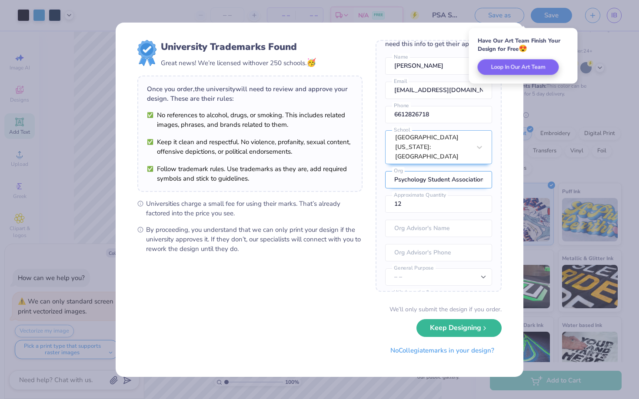
scroll to position [38, 0]
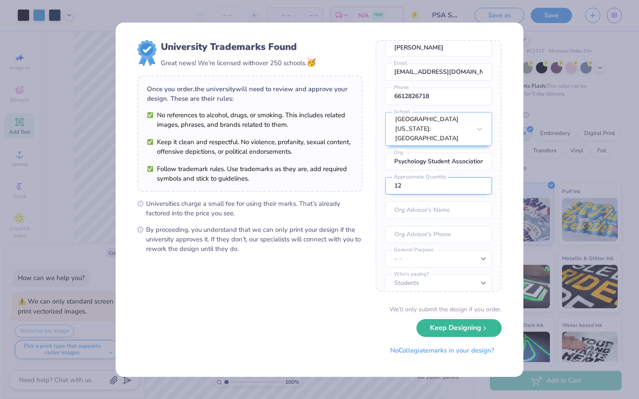
click at [430, 179] on input "12" at bounding box center [438, 185] width 107 height 17
type input "1"
type input "100"
click at [416, 319] on button "Keep Designing" at bounding box center [458, 328] width 85 height 18
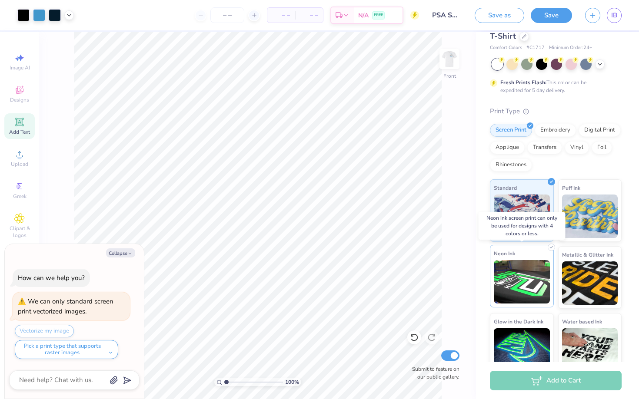
scroll to position [43, 0]
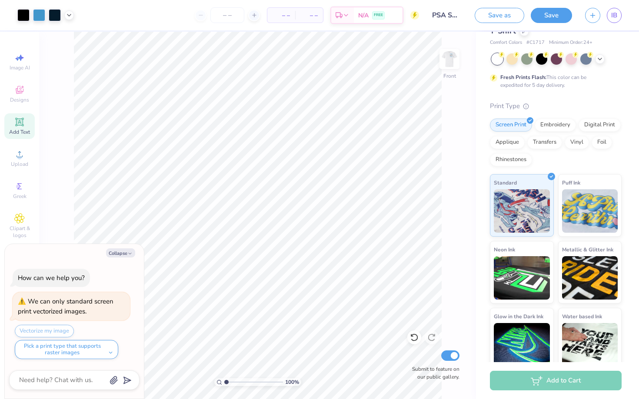
click at [554, 384] on div "Add to Cart" at bounding box center [556, 381] width 132 height 20
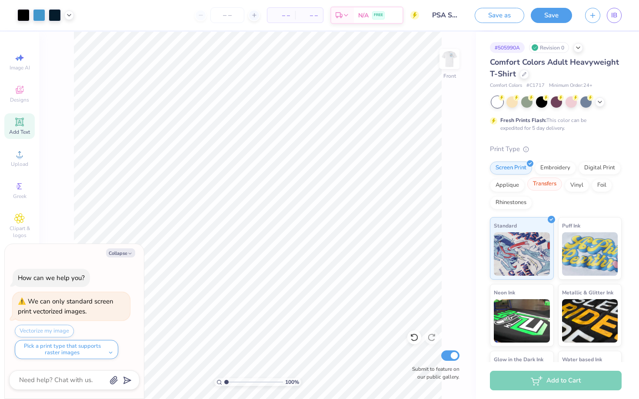
scroll to position [51, 0]
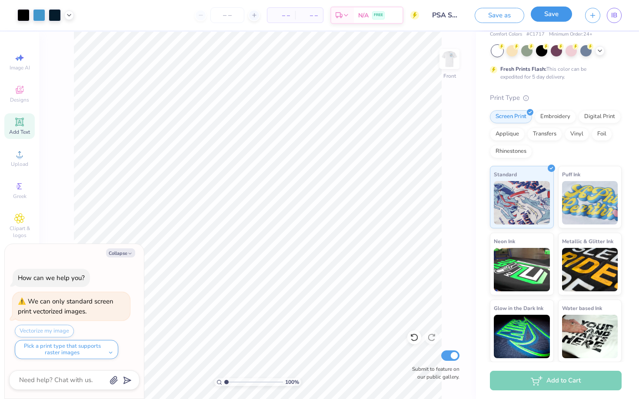
click at [547, 15] on button "Save" at bounding box center [551, 14] width 41 height 15
click at [128, 250] on button "Collapse" at bounding box center [120, 253] width 29 height 9
type textarea "x"
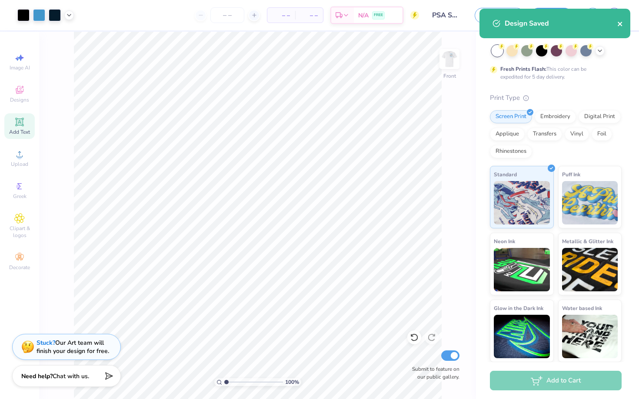
click at [619, 27] on icon "close" at bounding box center [620, 23] width 6 height 7
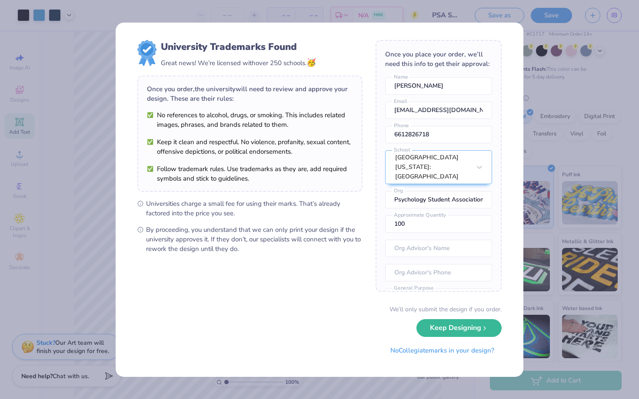
click at [455, 332] on button "Keep Designing" at bounding box center [458, 328] width 85 height 18
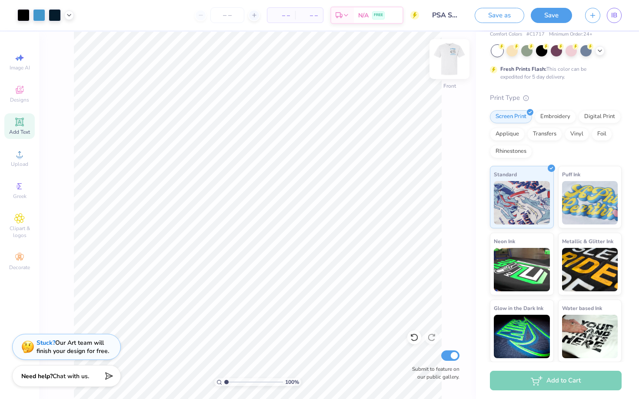
click at [448, 58] on img at bounding box center [449, 59] width 35 height 35
drag, startPoint x: 592, startPoint y: 20, endPoint x: 627, endPoint y: 32, distance: 36.8
click at [628, 33] on div "Art colors – – Per Item – – Total Est. Delivery N/A FREE Design Title PSA SHIRT…" at bounding box center [319, 199] width 639 height 399
click at [593, 16] on icon "button" at bounding box center [592, 13] width 7 height 7
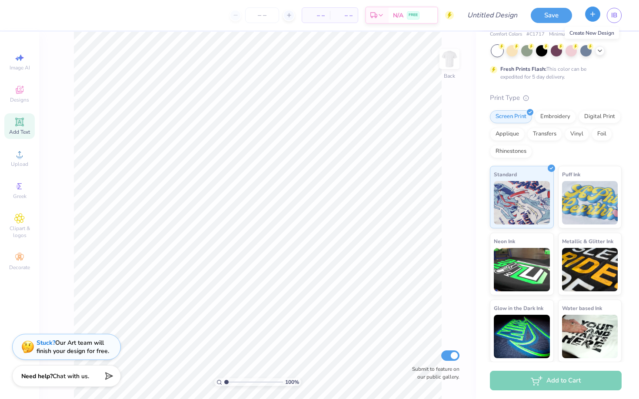
scroll to position [37, 0]
click at [616, 13] on span "IB" at bounding box center [614, 15] width 6 height 10
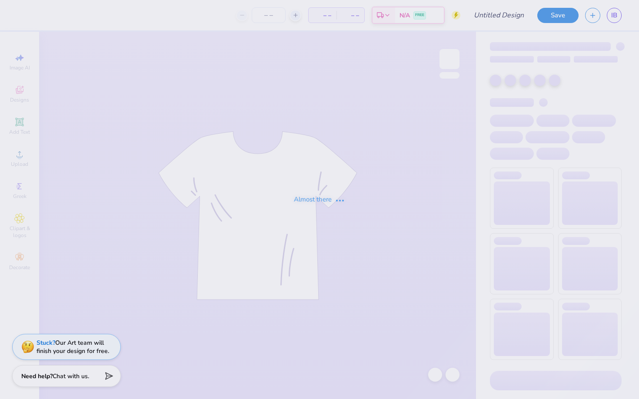
type input "PSA design 2"
type input "100"
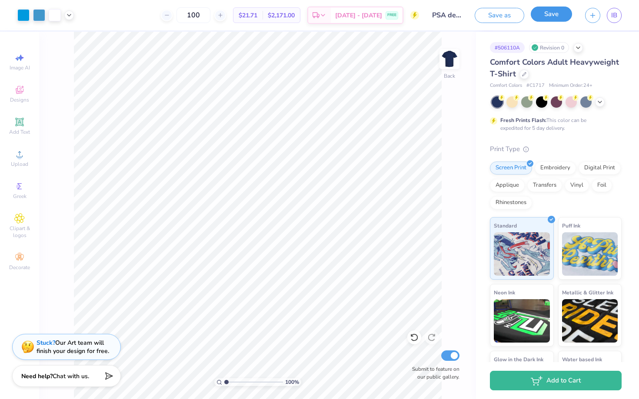
click at [561, 15] on button "Save" at bounding box center [551, 14] width 41 height 15
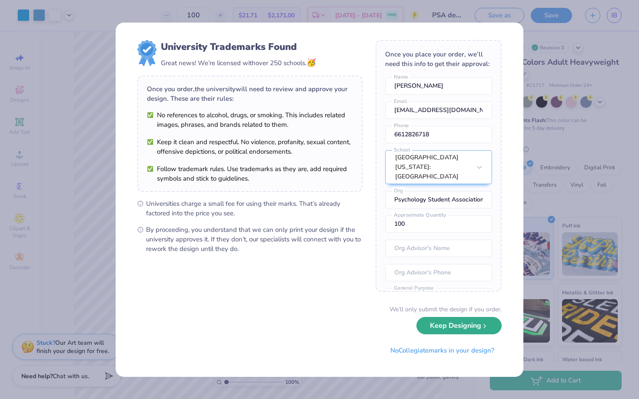
click at [463, 331] on button "Keep Designing" at bounding box center [458, 326] width 85 height 18
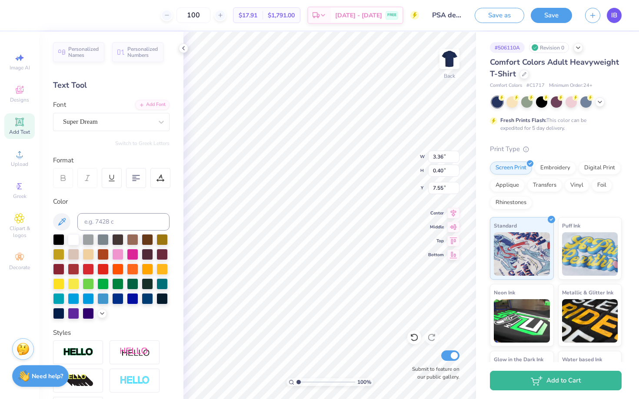
click at [618, 14] on link "IB" at bounding box center [614, 15] width 15 height 15
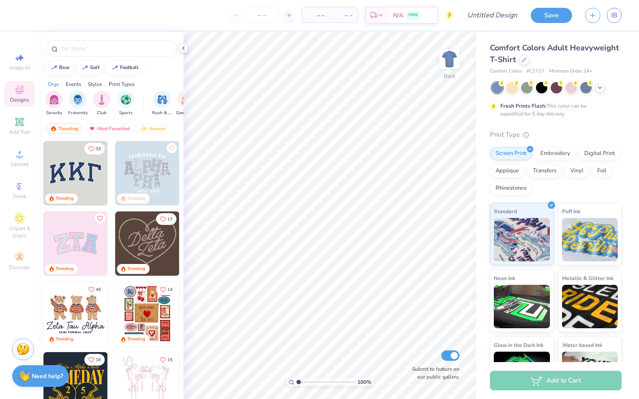
scroll to position [23, 0]
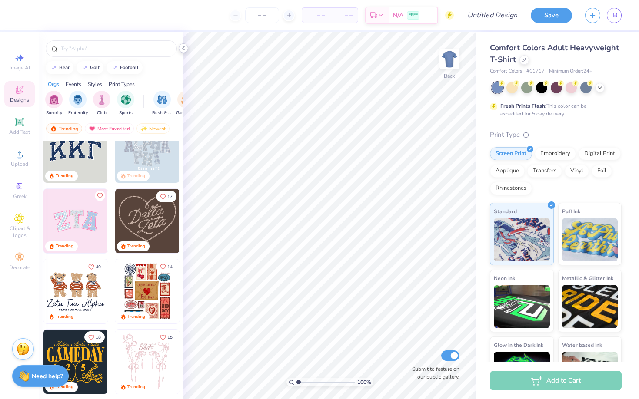
click at [185, 48] on icon at bounding box center [183, 48] width 7 height 7
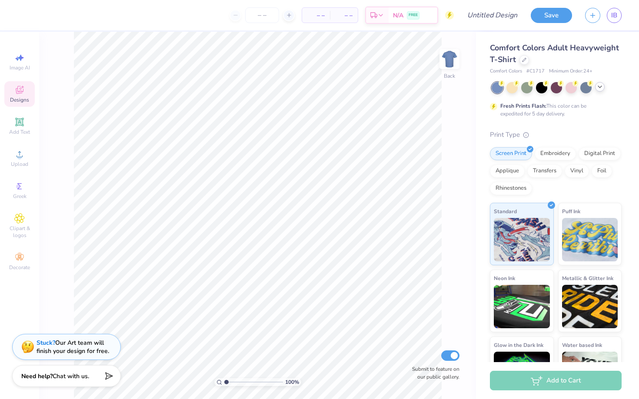
click at [602, 85] on icon at bounding box center [599, 86] width 7 height 7
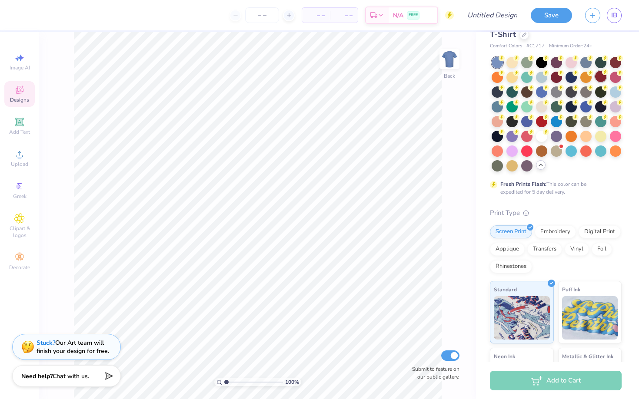
scroll to position [0, 0]
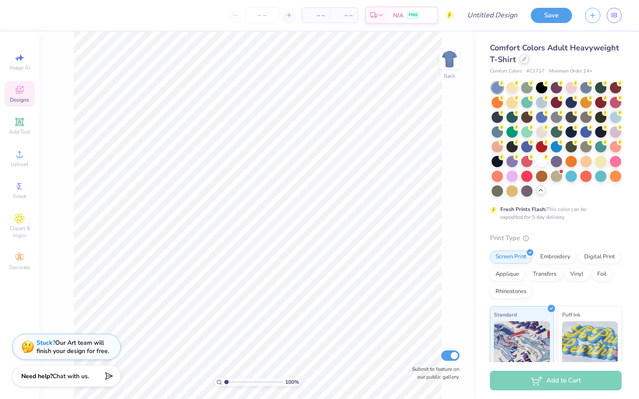
click at [520, 61] on div at bounding box center [524, 59] width 10 height 10
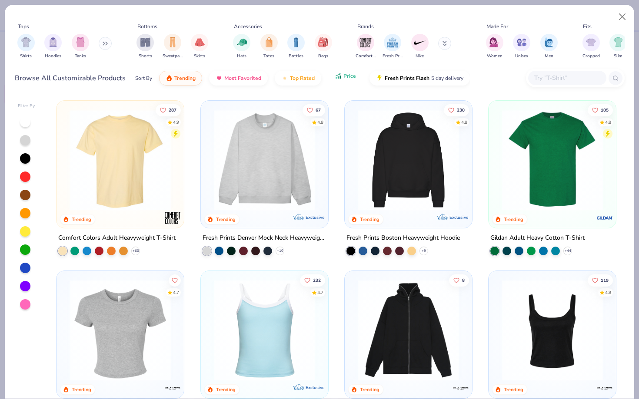
click at [350, 74] on span "Price" at bounding box center [349, 76] width 13 height 7
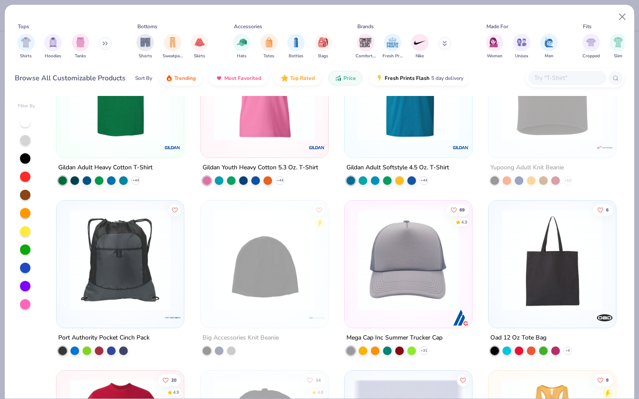
scroll to position [230, 0]
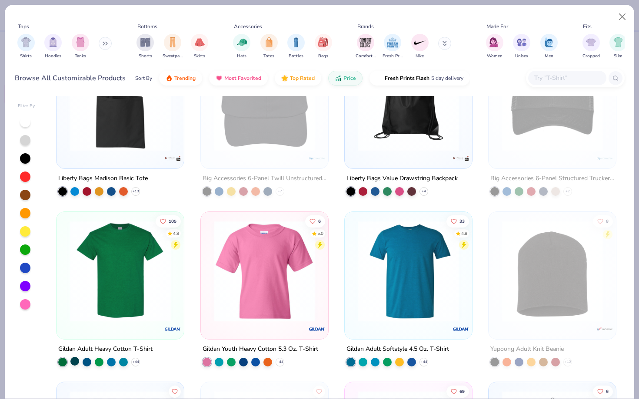
click at [74, 361] on div at bounding box center [74, 361] width 9 height 9
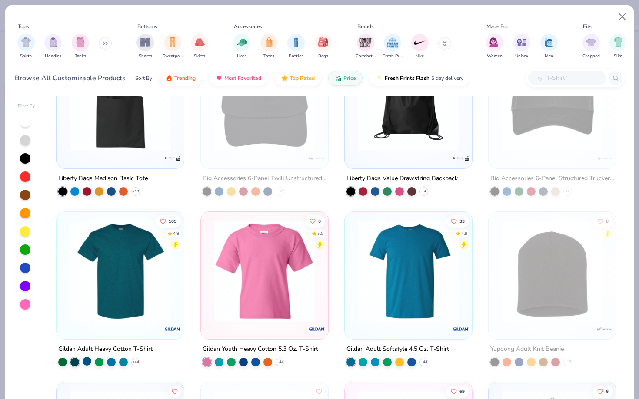
click at [84, 363] on div at bounding box center [87, 361] width 9 height 9
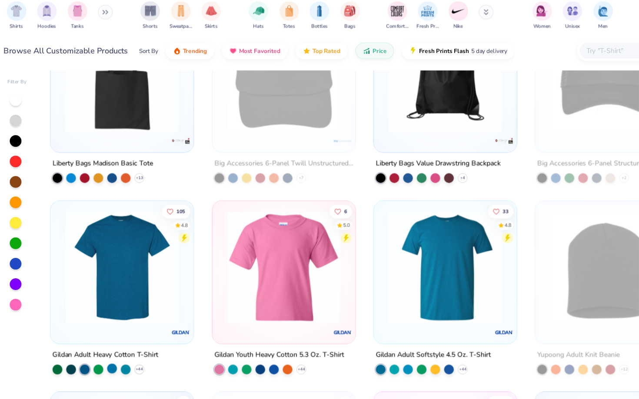
click at [113, 361] on div at bounding box center [111, 361] width 9 height 9
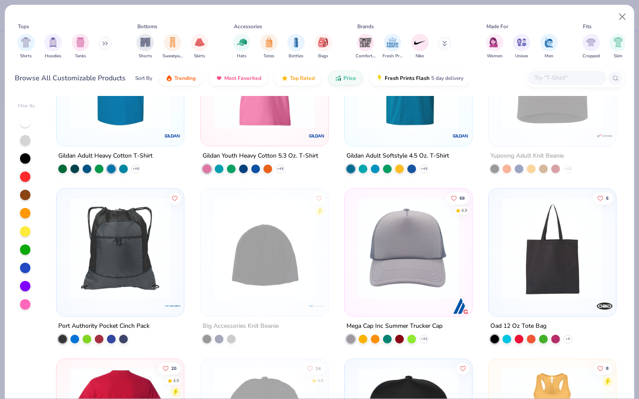
scroll to position [247, 0]
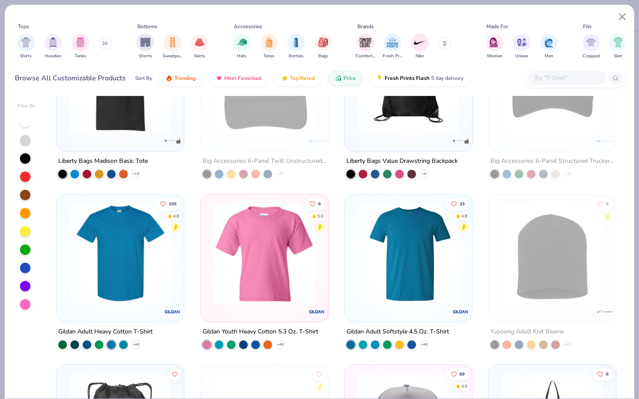
click at [161, 251] on img at bounding box center [120, 253] width 110 height 101
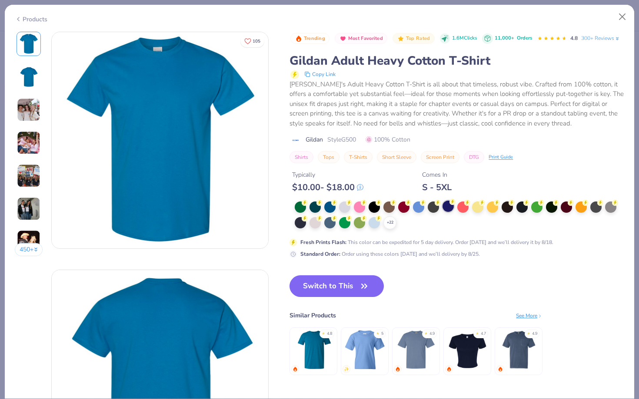
click at [453, 206] on div at bounding box center [447, 206] width 11 height 11
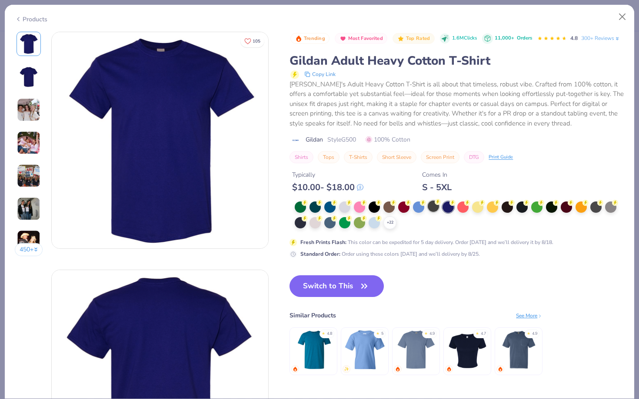
click at [434, 207] on div at bounding box center [433, 206] width 11 height 11
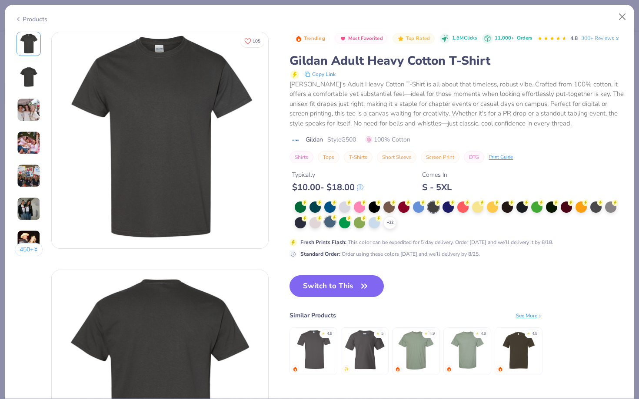
click at [332, 221] on div at bounding box center [329, 221] width 11 height 11
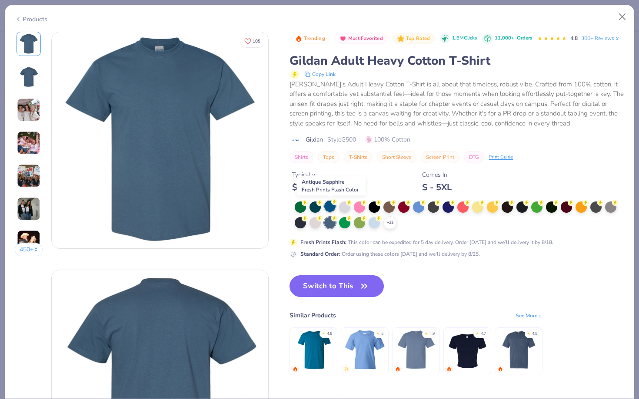
click at [328, 209] on div at bounding box center [329, 206] width 11 height 11
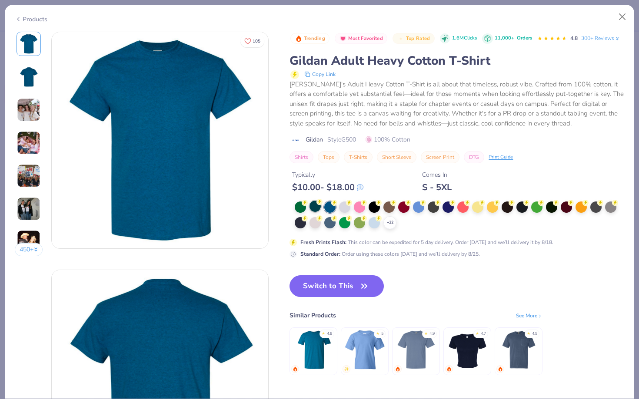
click at [317, 209] on div at bounding box center [314, 206] width 11 height 11
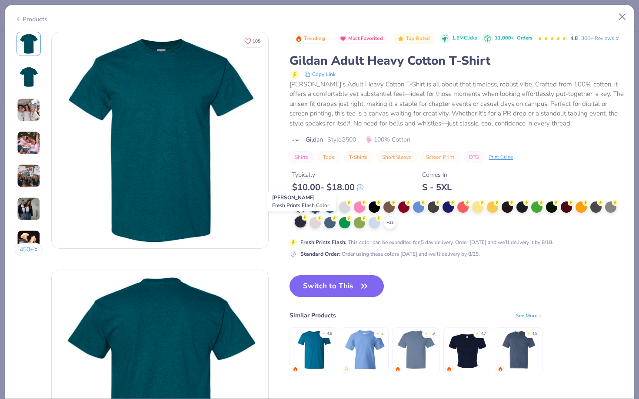
click at [304, 221] on div at bounding box center [300, 221] width 11 height 11
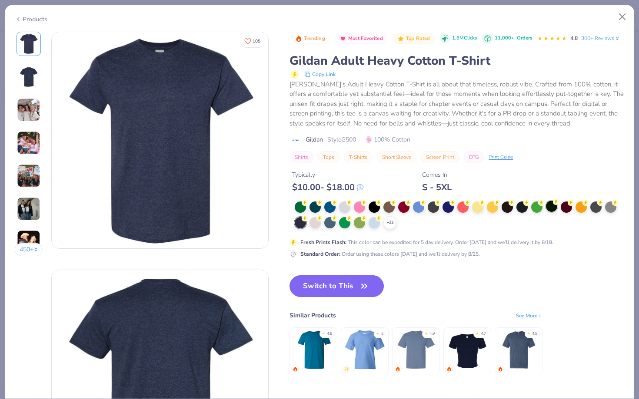
click at [555, 206] on div at bounding box center [551, 206] width 11 height 11
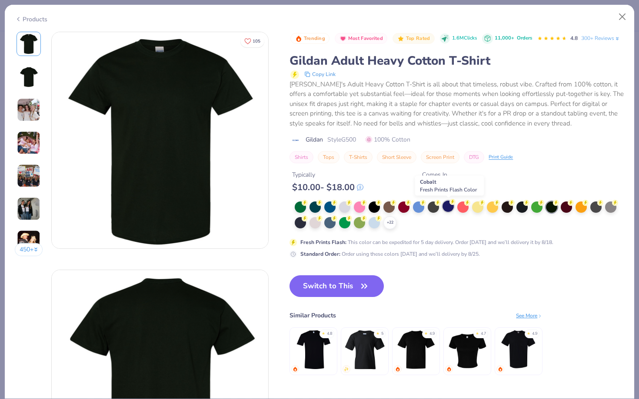
click at [450, 212] on div at bounding box center [447, 206] width 11 height 11
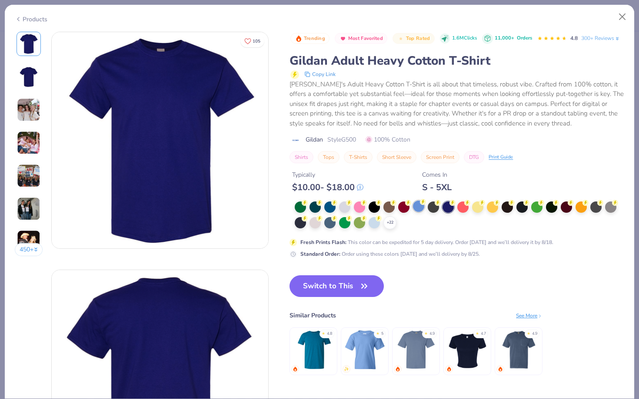
click at [420, 209] on div at bounding box center [418, 206] width 11 height 11
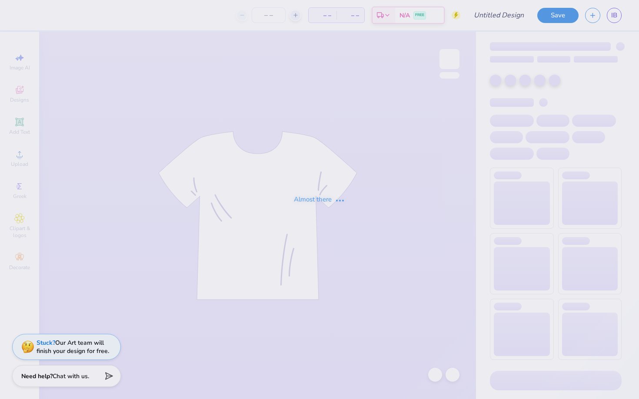
type input "PSA design 2"
type input "100"
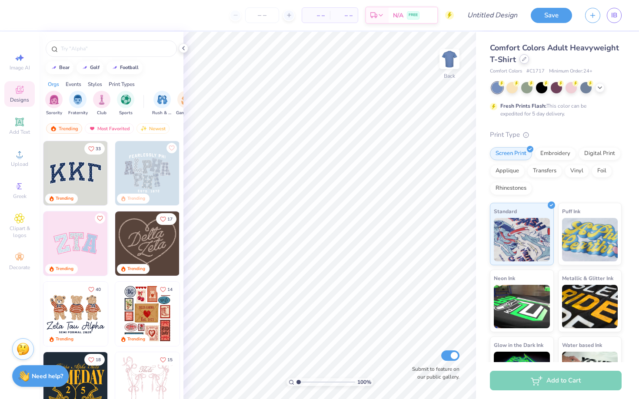
click at [525, 61] on div at bounding box center [524, 59] width 10 height 10
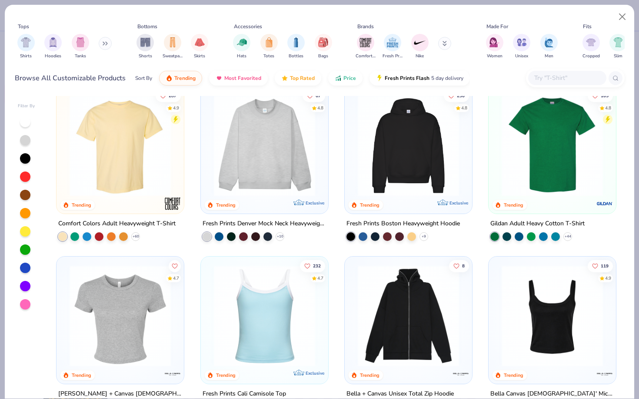
scroll to position [15, 0]
click at [624, 12] on button "Close" at bounding box center [622, 17] width 17 height 17
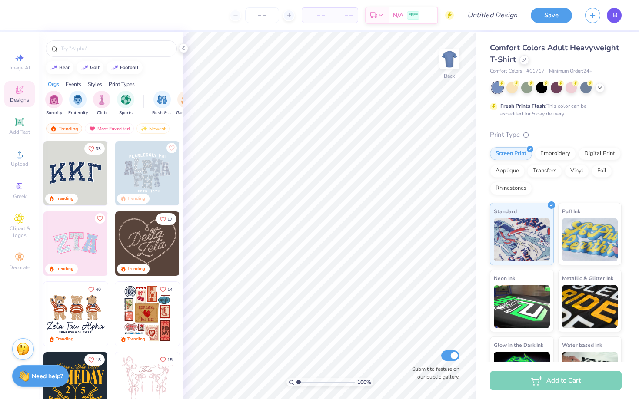
click at [619, 10] on link "IB" at bounding box center [614, 15] width 15 height 15
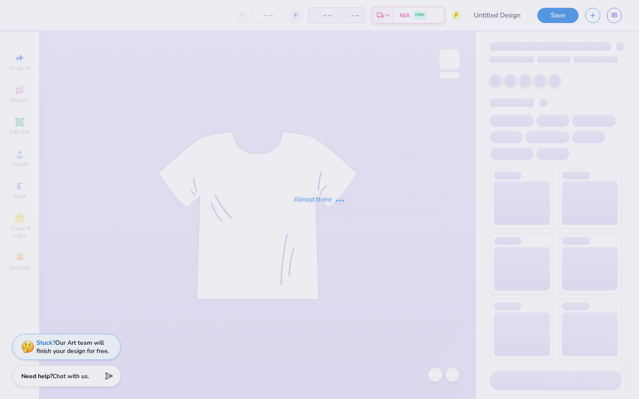
type input "PSA design 2"
type input "100"
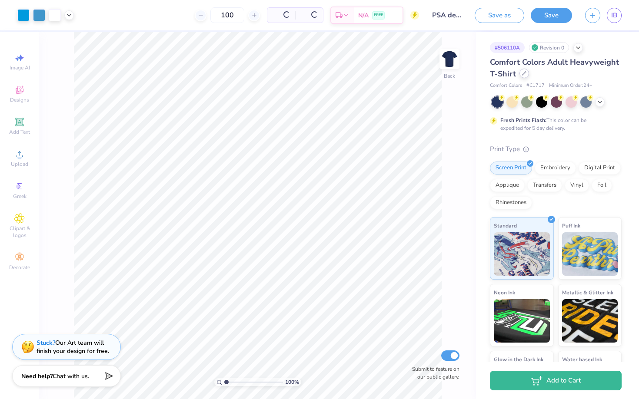
click at [522, 77] on div at bounding box center [524, 74] width 10 height 10
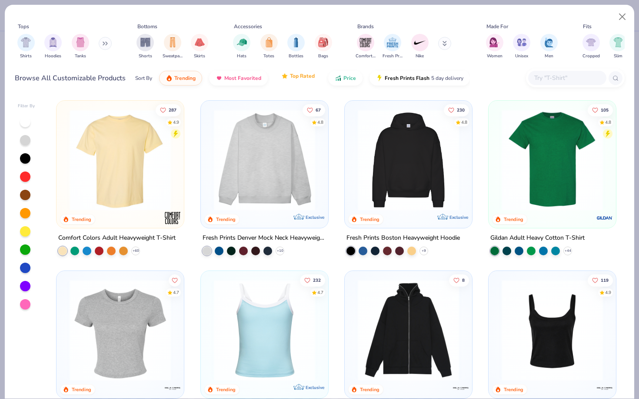
click at [318, 74] on button "Top Rated" at bounding box center [298, 76] width 46 height 15
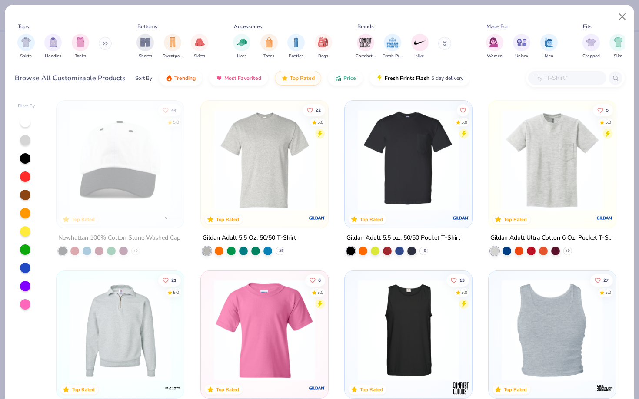
click at [292, 195] on img at bounding box center [264, 160] width 110 height 101
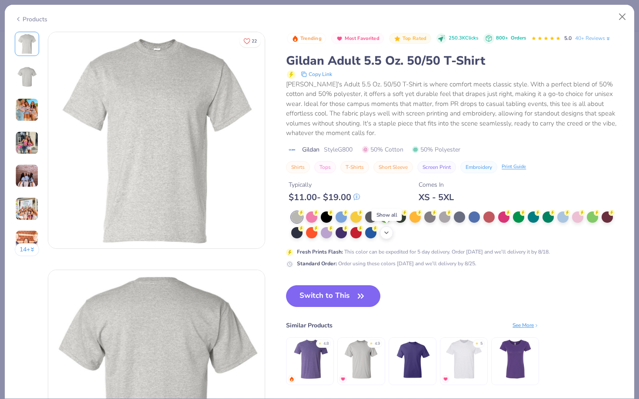
click at [385, 234] on icon at bounding box center [386, 232] width 7 height 7
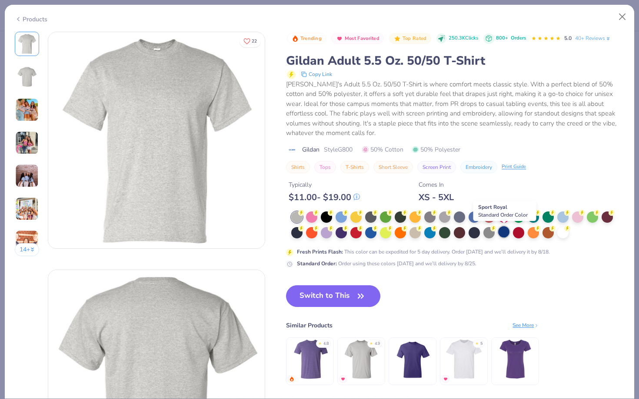
click at [498, 230] on div at bounding box center [503, 231] width 11 height 11
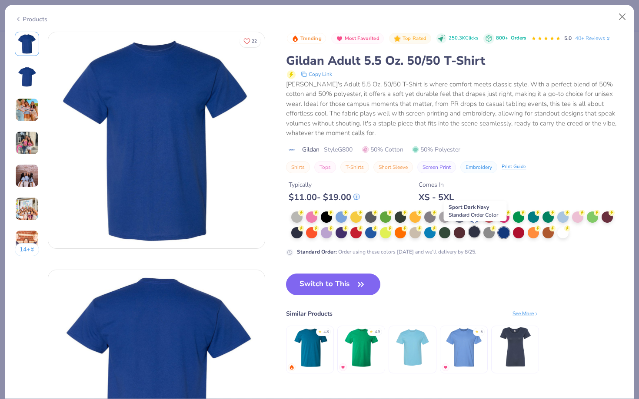
click at [477, 231] on div at bounding box center [473, 231] width 11 height 11
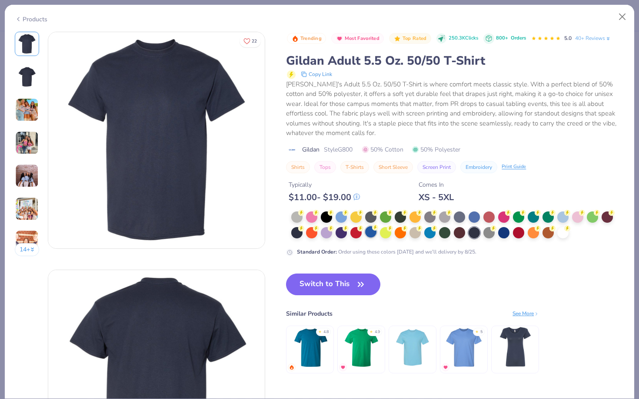
click at [369, 232] on div at bounding box center [370, 231] width 11 height 11
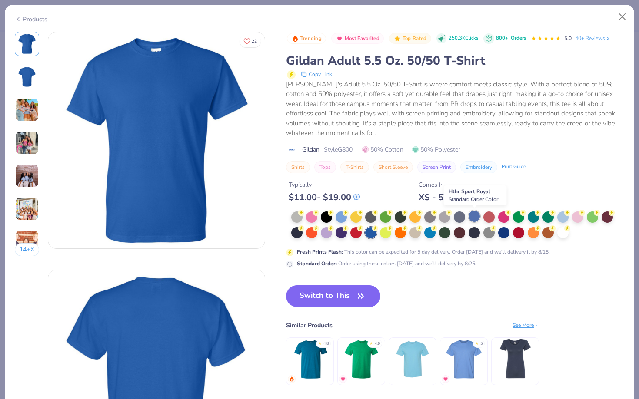
click at [468, 217] on div at bounding box center [473, 216] width 11 height 11
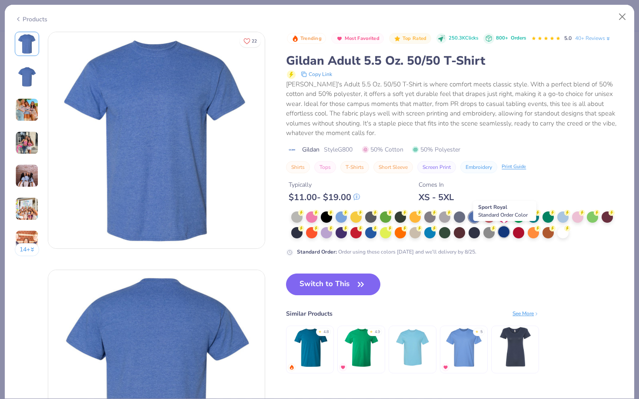
click at [504, 232] on div at bounding box center [503, 231] width 11 height 11
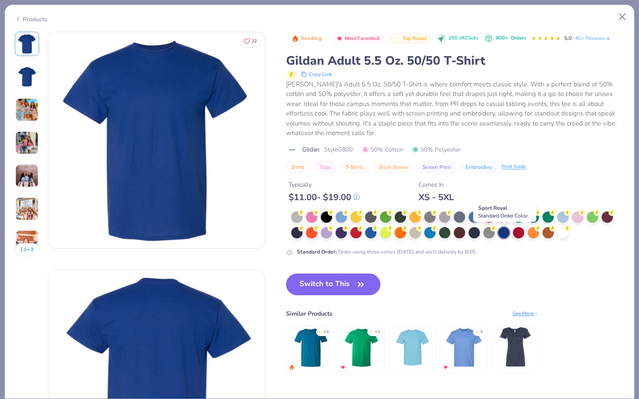
click at [504, 236] on div at bounding box center [503, 232] width 11 height 11
click at [473, 233] on div at bounding box center [473, 231] width 11 height 11
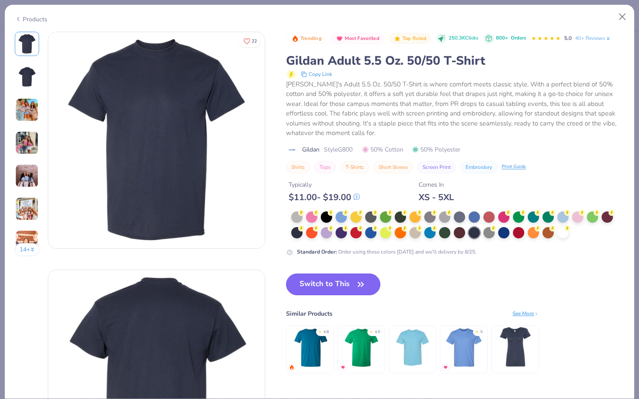
click at [352, 278] on button "Switch to This" at bounding box center [333, 285] width 94 height 22
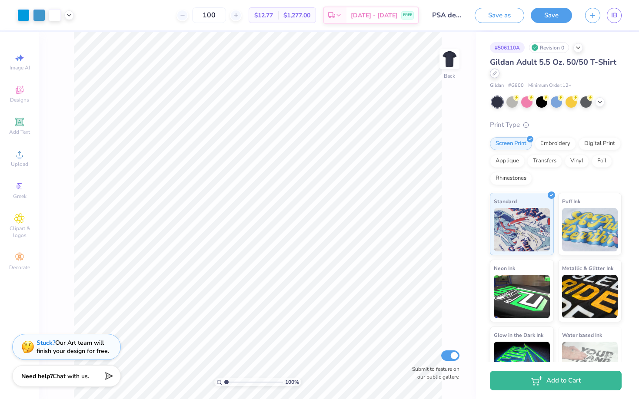
click at [494, 76] on div at bounding box center [495, 74] width 10 height 10
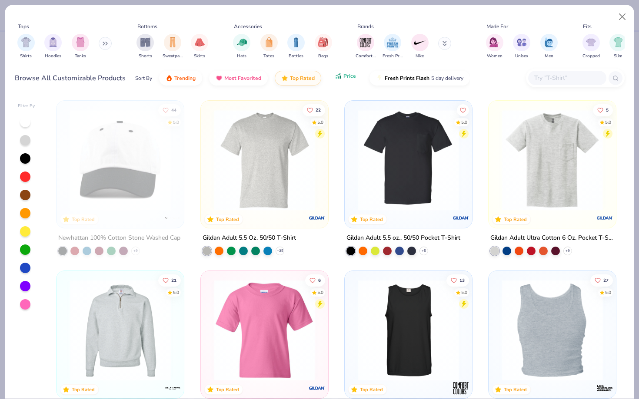
click at [347, 80] on span "Price" at bounding box center [349, 76] width 13 height 7
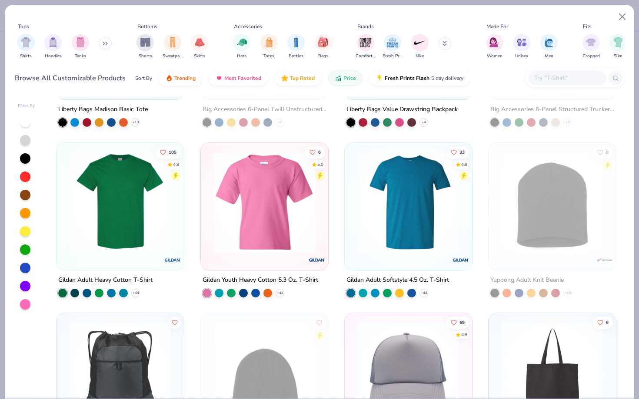
scroll to position [293, 0]
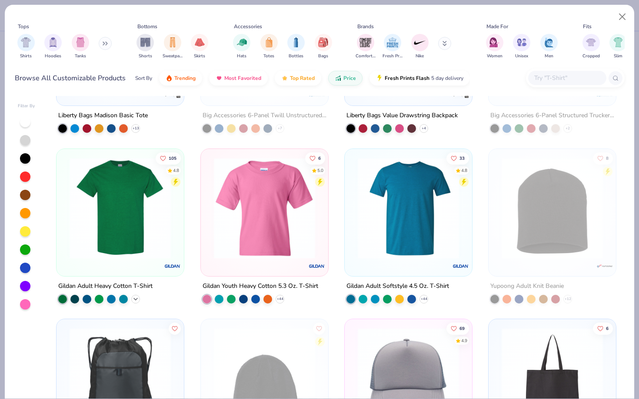
click at [134, 298] on icon at bounding box center [135, 299] width 7 height 7
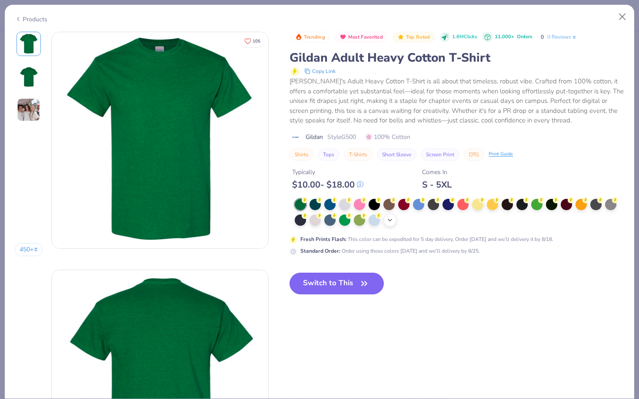
click at [395, 220] on div "+ 22" at bounding box center [389, 220] width 13 height 13
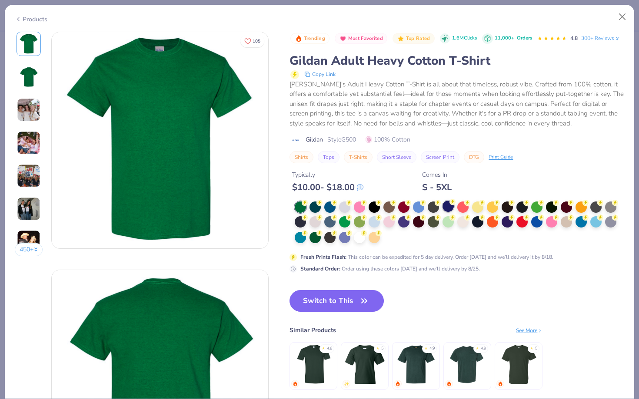
click at [448, 212] on div at bounding box center [447, 206] width 11 height 11
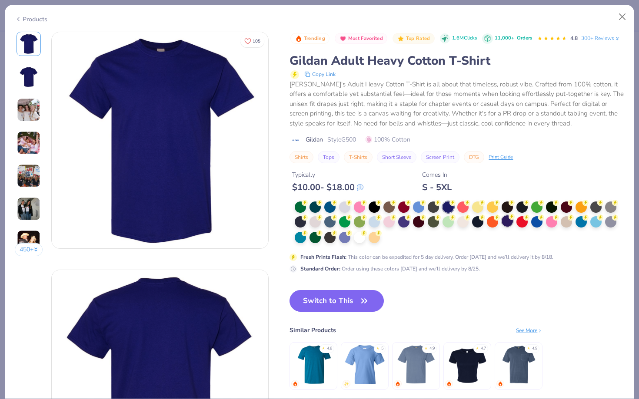
click at [505, 223] on div at bounding box center [506, 221] width 11 height 11
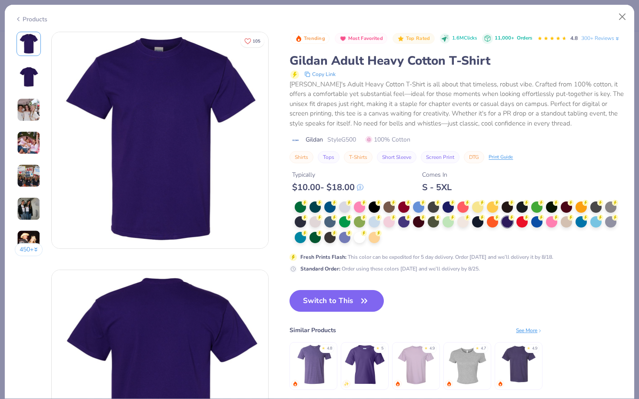
click at [612, 19] on div "Products" at bounding box center [319, 16] width 629 height 23
click at [621, 19] on button "Close" at bounding box center [622, 17] width 17 height 17
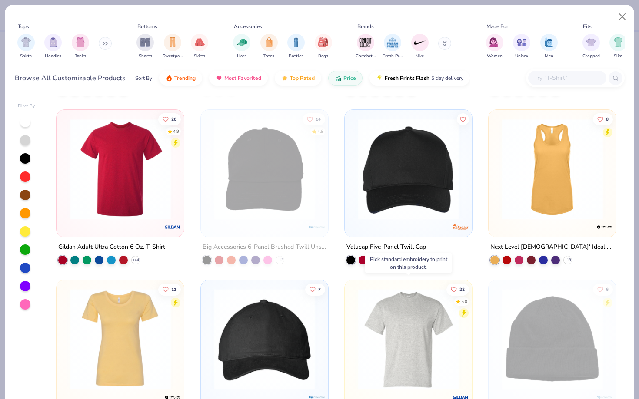
scroll to position [322, 0]
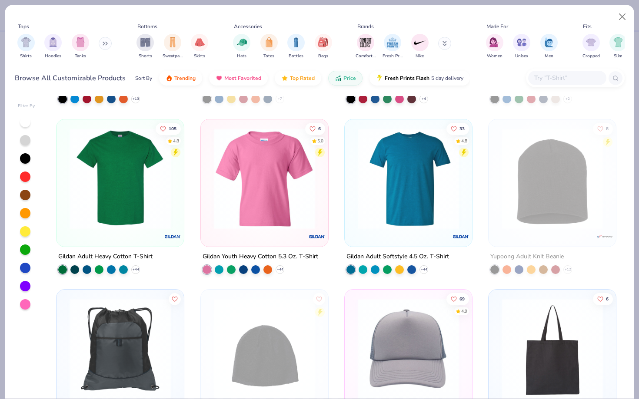
click at [548, 76] on input "text" at bounding box center [566, 78] width 67 height 10
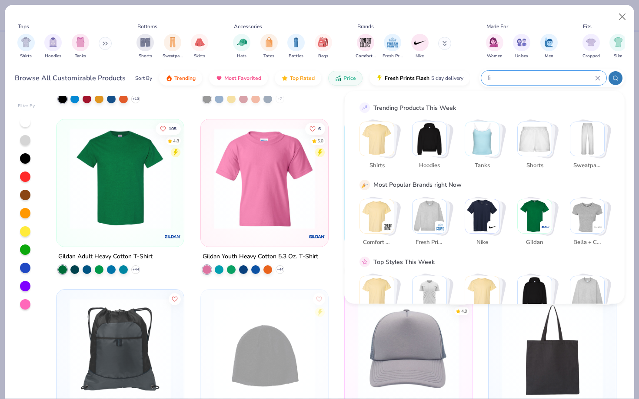
type input "f"
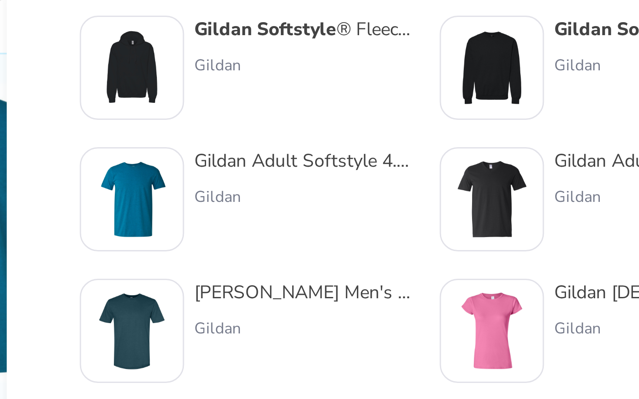
scroll to position [0, 0]
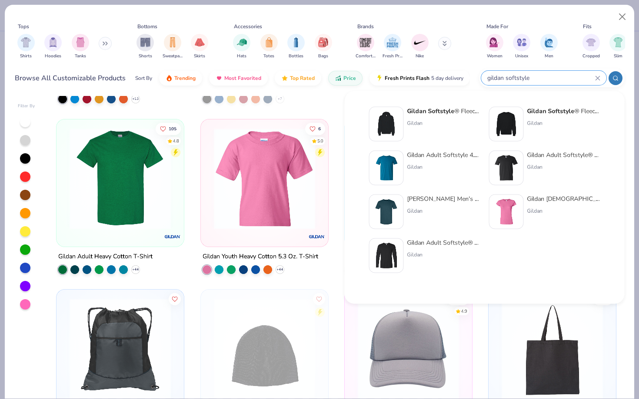
type input "gildan softstyle"
click at [378, 177] on img at bounding box center [386, 168] width 27 height 27
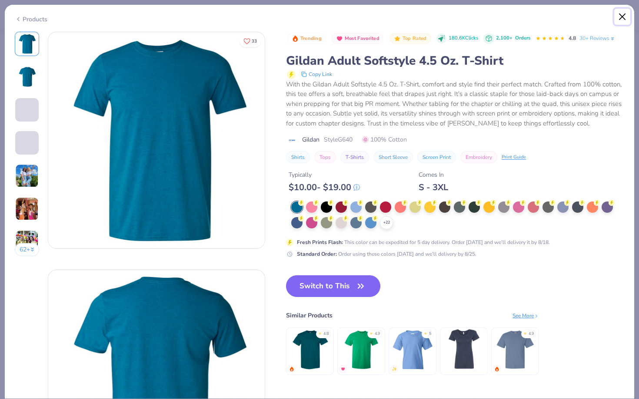
click at [621, 13] on button "Close" at bounding box center [622, 17] width 17 height 17
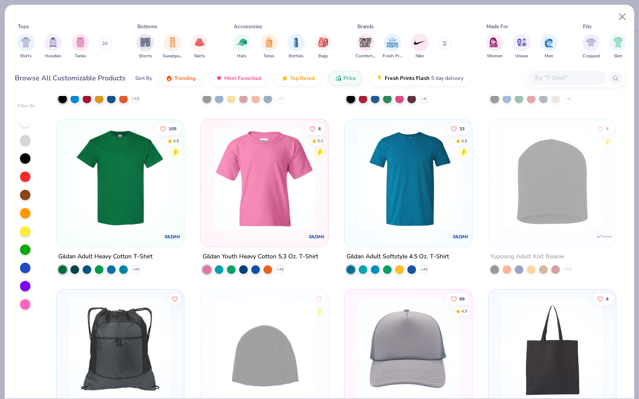
click at [554, 77] on input "text" at bounding box center [566, 78] width 67 height 10
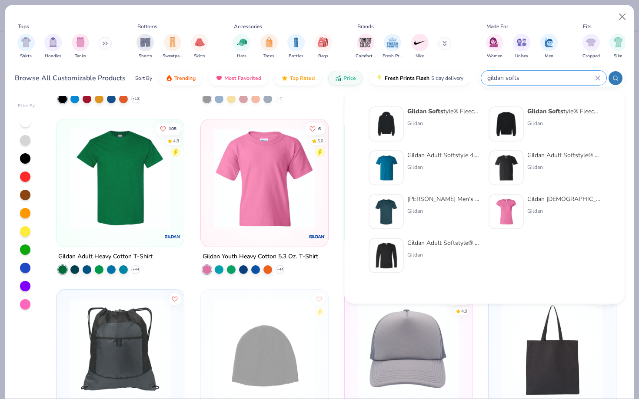
type input "gildan softs"
click at [528, 156] on div "Gildan Adult Softstyle® V-Neck T-Shirt" at bounding box center [563, 155] width 73 height 9
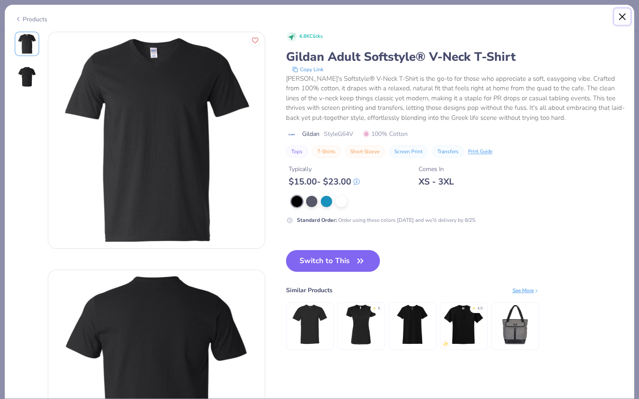
click at [621, 17] on button "Close" at bounding box center [622, 17] width 17 height 17
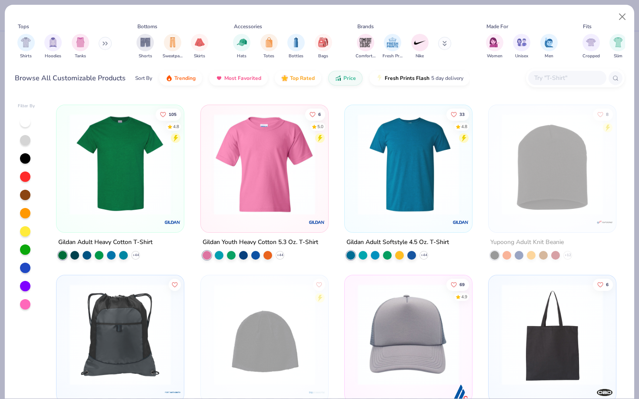
scroll to position [336, 0]
click at [410, 208] on img at bounding box center [408, 164] width 110 height 101
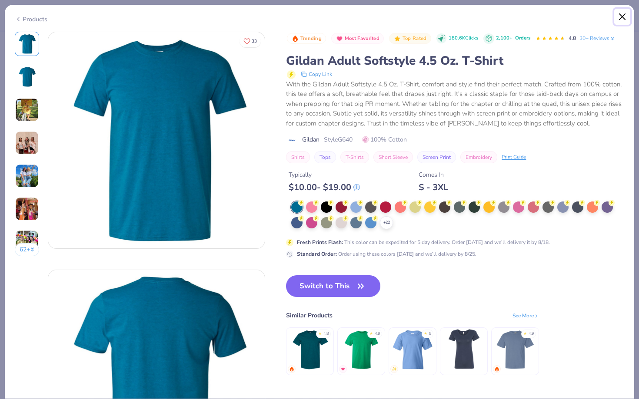
click at [621, 19] on button "Close" at bounding box center [622, 17] width 17 height 17
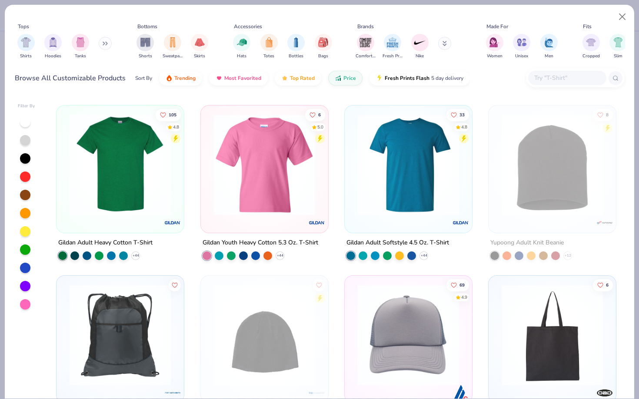
click at [115, 174] on img at bounding box center [120, 164] width 110 height 101
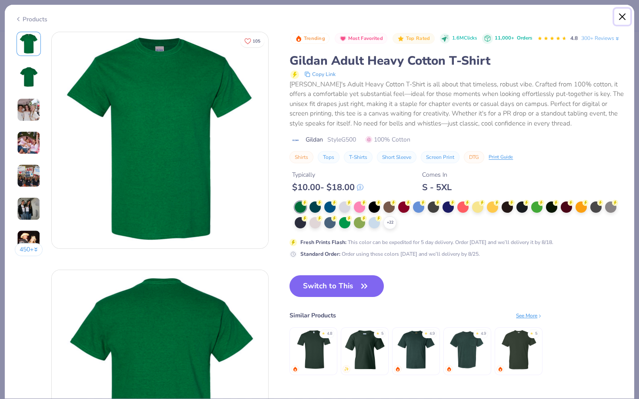
click at [627, 11] on button "Close" at bounding box center [622, 17] width 17 height 17
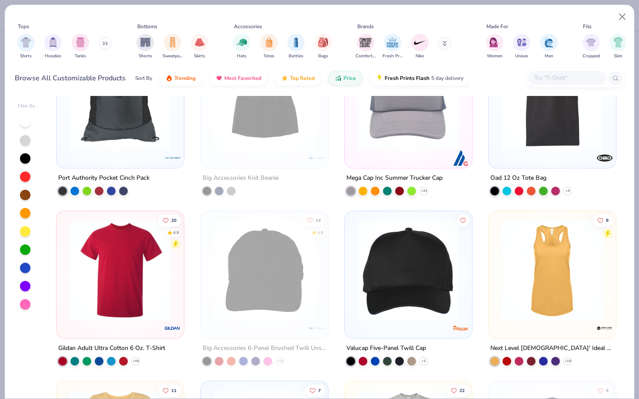
scroll to position [603, 0]
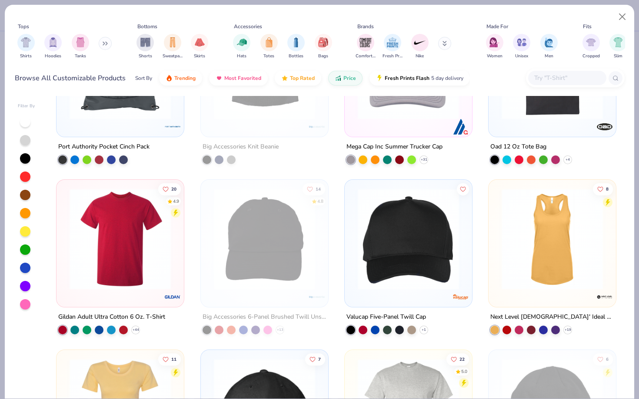
click at [111, 269] on img at bounding box center [120, 239] width 110 height 101
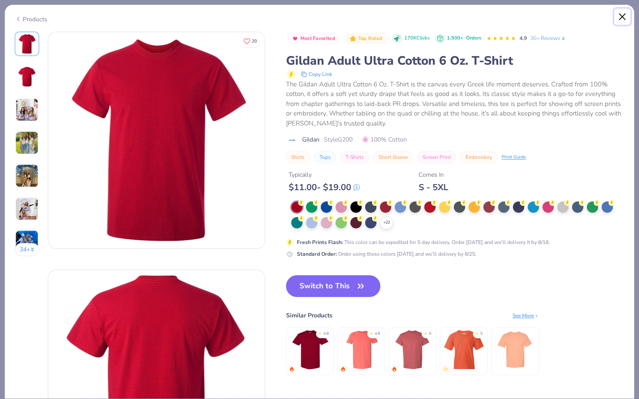
click at [624, 16] on button "Close" at bounding box center [622, 17] width 17 height 17
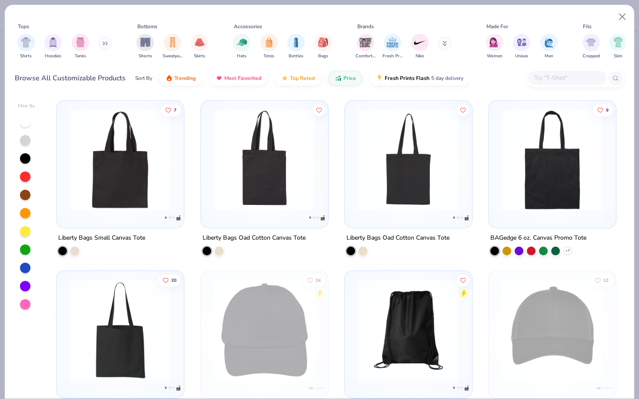
scroll to position [297, 0]
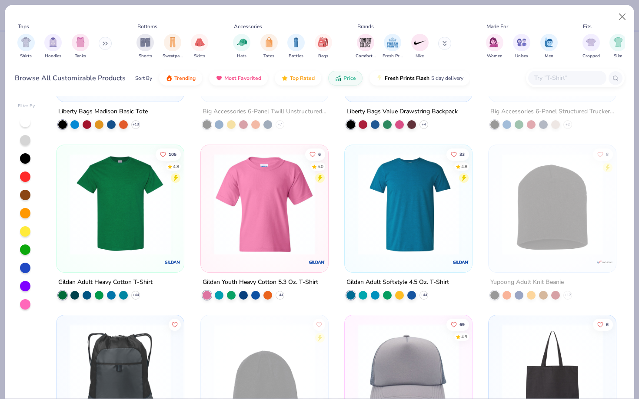
click at [140, 199] on img at bounding box center [120, 203] width 110 height 101
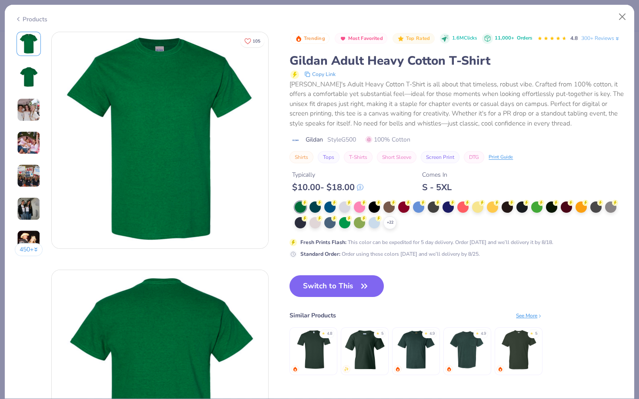
click at [395, 218] on div "+ 22" at bounding box center [459, 216] width 329 height 28
click at [396, 226] on div "+ 22" at bounding box center [389, 222] width 13 height 13
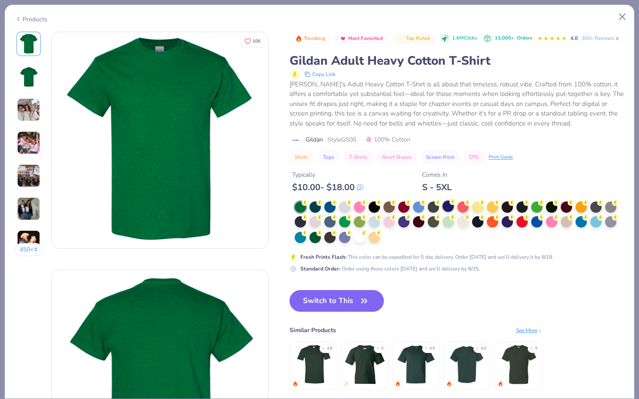
click at [448, 205] on div at bounding box center [447, 206] width 11 height 11
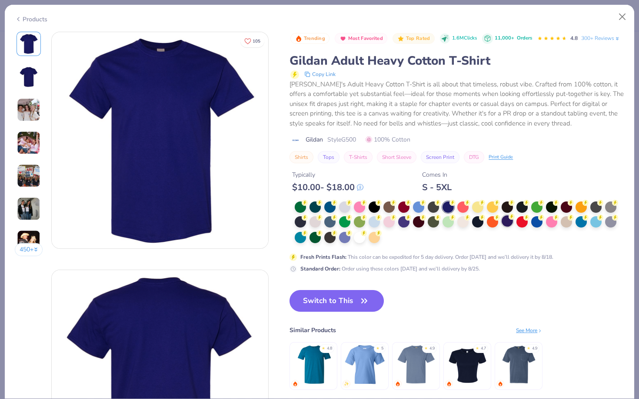
click at [505, 216] on div at bounding box center [506, 221] width 11 height 11
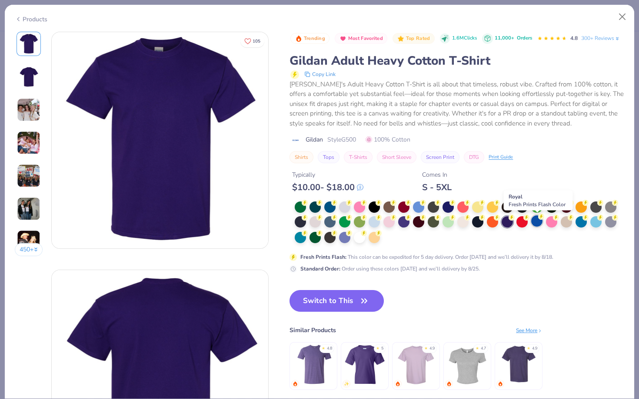
click at [538, 225] on div at bounding box center [536, 221] width 11 height 11
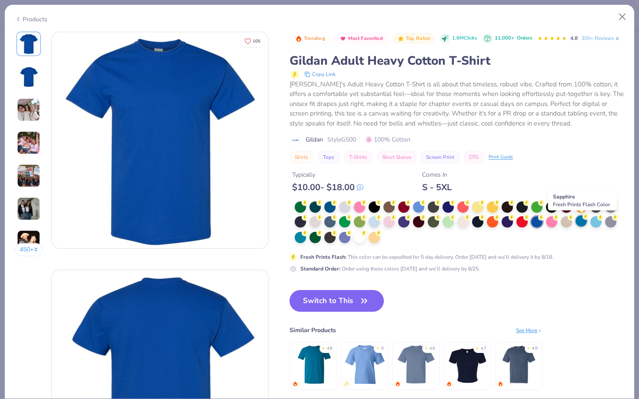
click at [579, 222] on div at bounding box center [580, 221] width 11 height 11
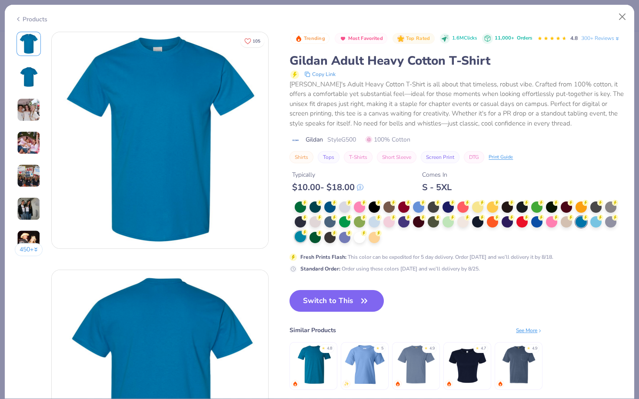
click at [298, 239] on div at bounding box center [300, 236] width 11 height 11
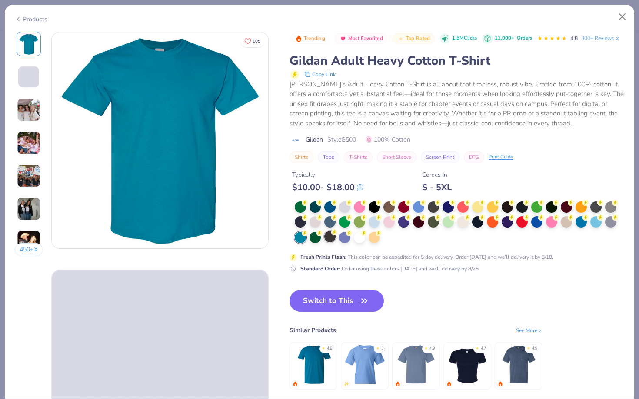
click at [345, 241] on div at bounding box center [344, 237] width 11 height 11
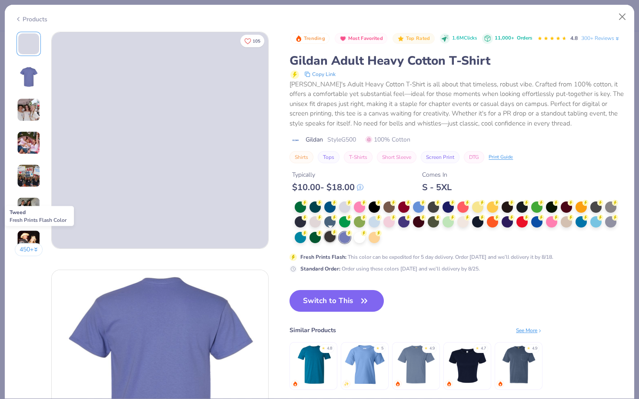
click at [329, 238] on div at bounding box center [329, 236] width 11 height 11
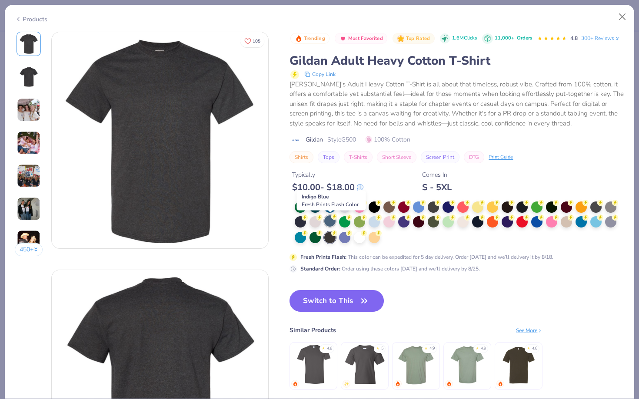
click at [332, 222] on div at bounding box center [329, 221] width 11 height 11
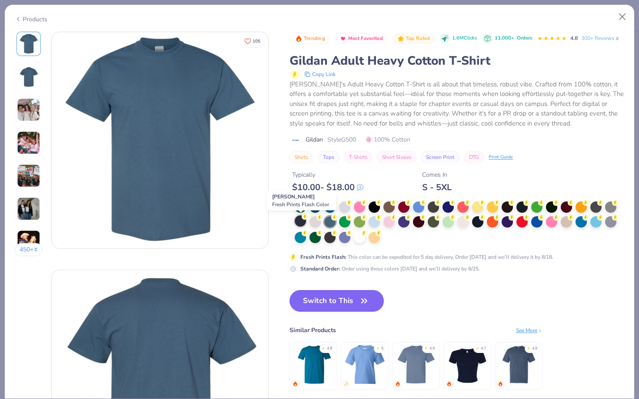
click at [300, 221] on div at bounding box center [300, 221] width 11 height 11
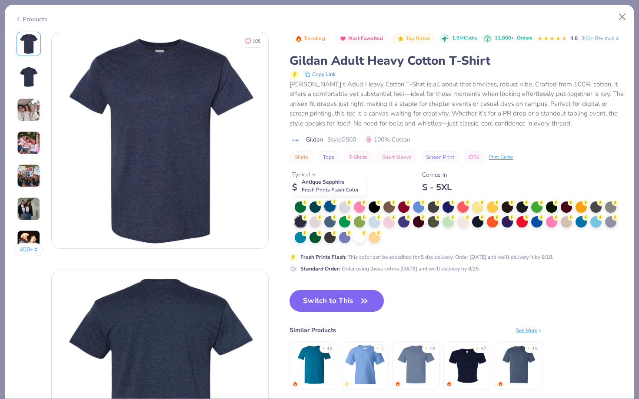
click at [331, 211] on div at bounding box center [329, 206] width 11 height 11
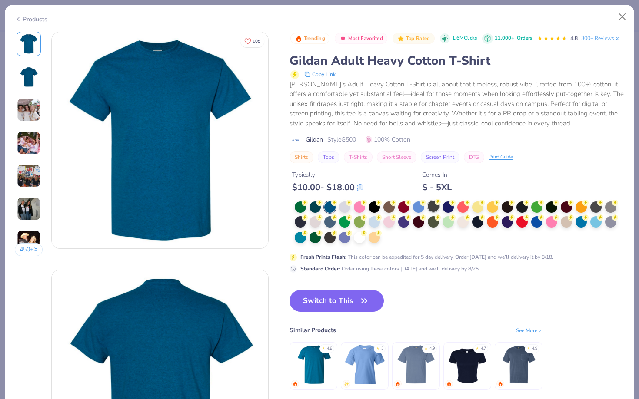
click at [441, 205] on icon at bounding box center [438, 202] width 6 height 6
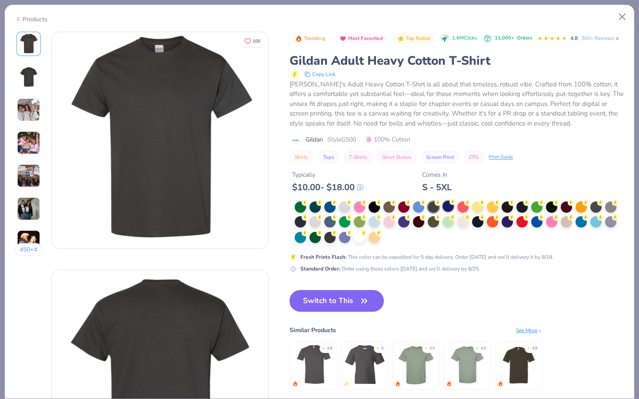
click at [448, 207] on div at bounding box center [447, 206] width 11 height 11
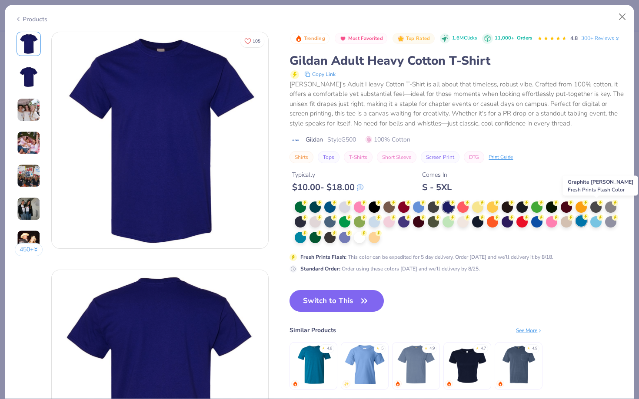
click at [588, 220] on icon at bounding box center [585, 217] width 6 height 6
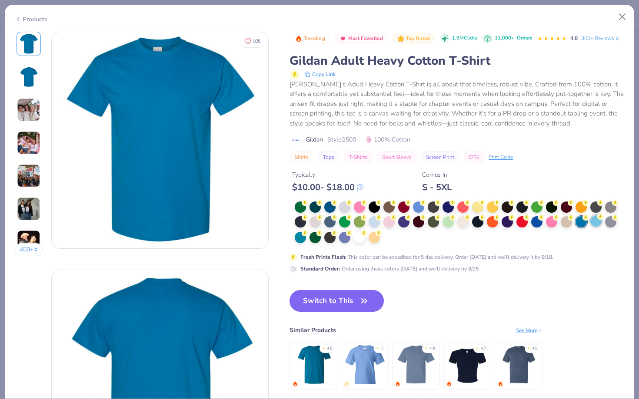
click at [598, 222] on div at bounding box center [595, 221] width 11 height 11
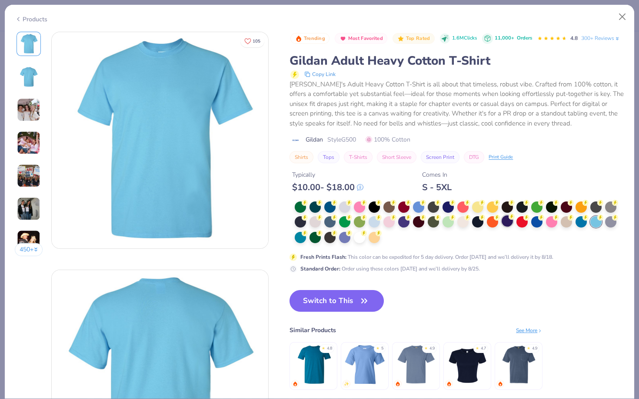
click at [508, 223] on div at bounding box center [506, 221] width 11 height 11
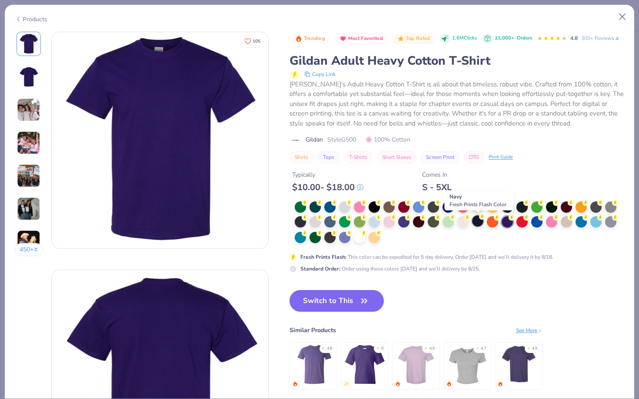
click at [474, 222] on div at bounding box center [477, 221] width 11 height 11
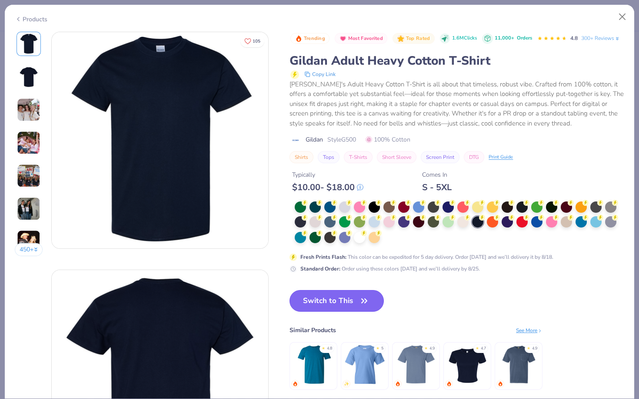
click at [350, 303] on button "Switch to This" at bounding box center [336, 301] width 94 height 22
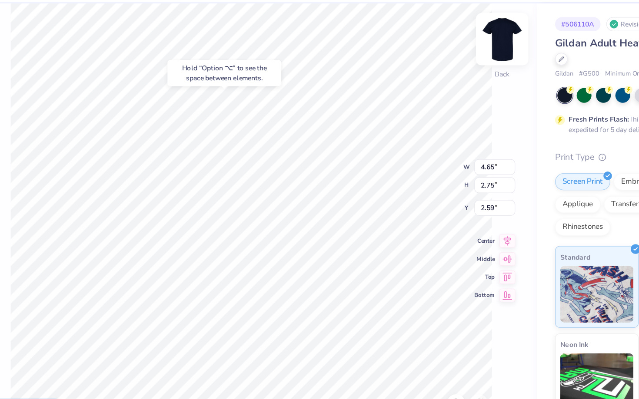
type input "2.59"
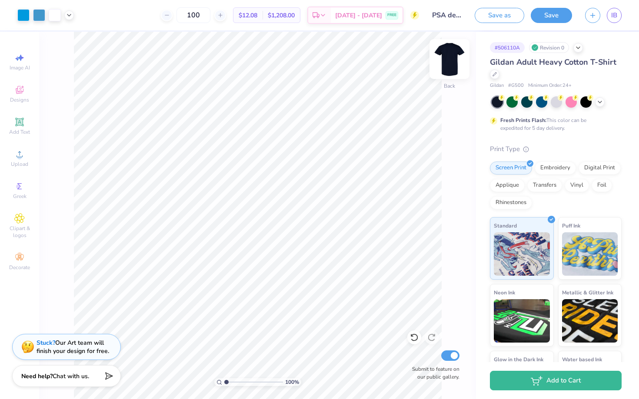
click at [452, 63] on img at bounding box center [449, 59] width 35 height 35
click at [452, 62] on img at bounding box center [449, 59] width 35 height 35
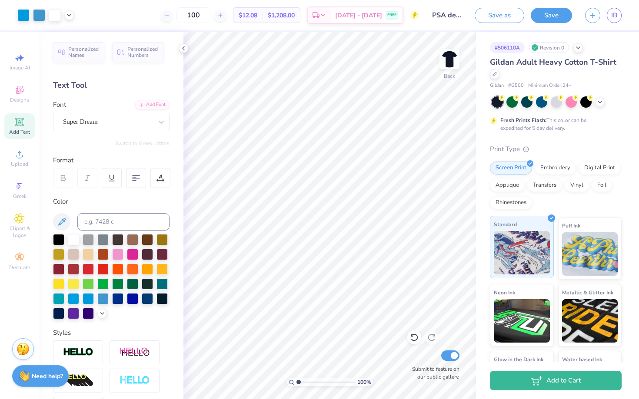
click at [519, 250] on img at bounding box center [522, 252] width 56 height 43
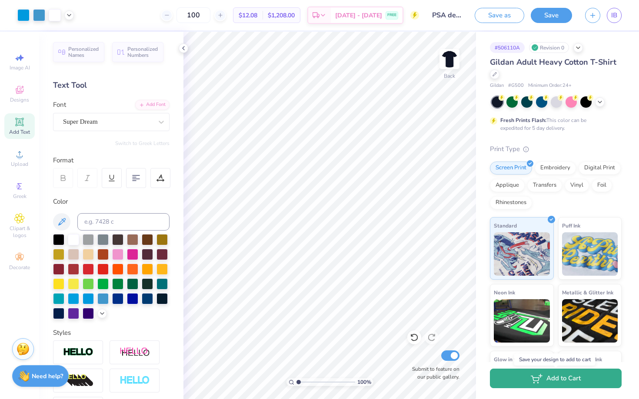
click at [562, 381] on button "Add to Cart" at bounding box center [556, 379] width 132 height 20
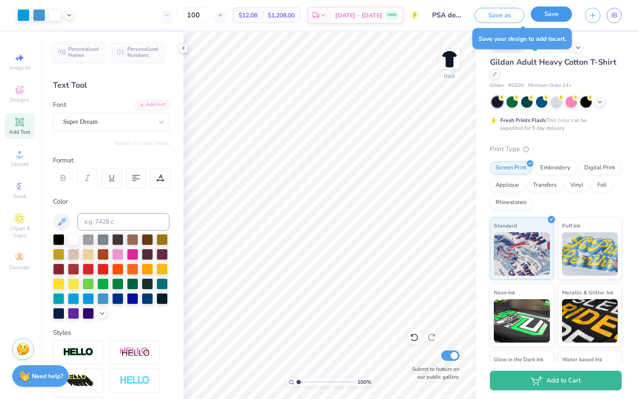
click at [551, 15] on button "Save" at bounding box center [551, 14] width 41 height 15
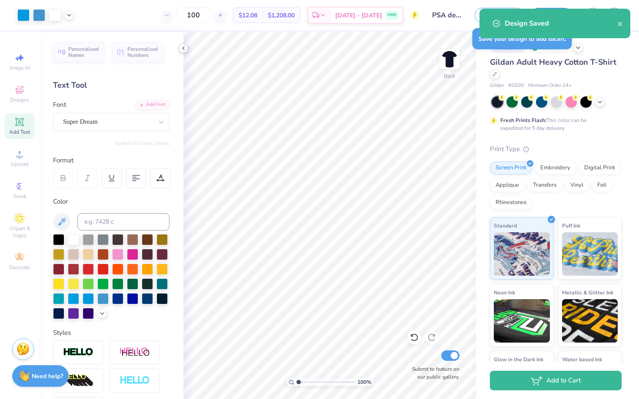
click at [181, 52] on div at bounding box center [184, 48] width 10 height 10
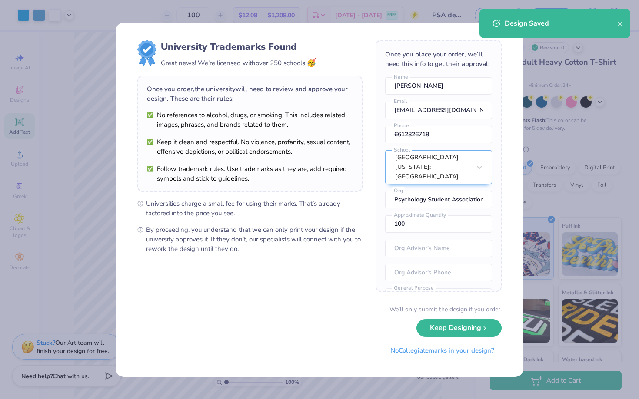
click at [628, 24] on div "Design Saved" at bounding box center [554, 24] width 151 height 30
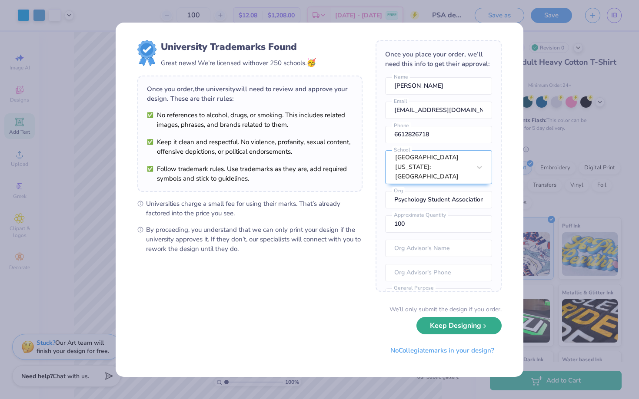
click at [461, 330] on button "Keep Designing" at bounding box center [458, 326] width 85 height 18
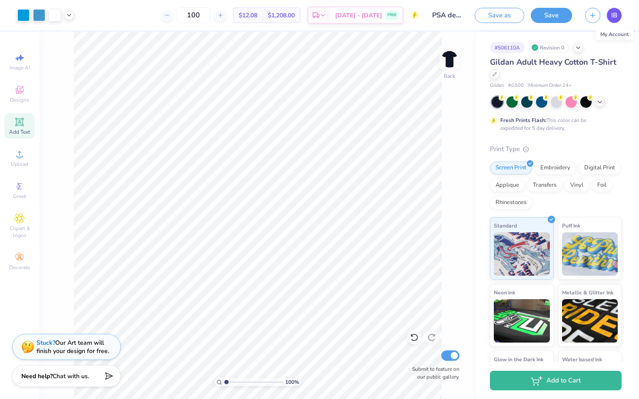
click at [614, 17] on span "IB" at bounding box center [614, 15] width 6 height 10
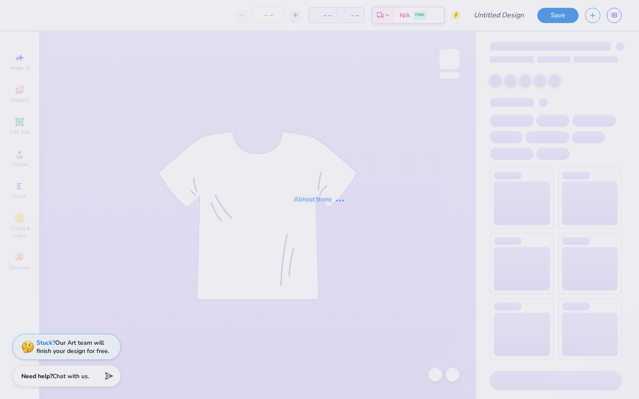
type input "PSA SHIRT"
type input "1"
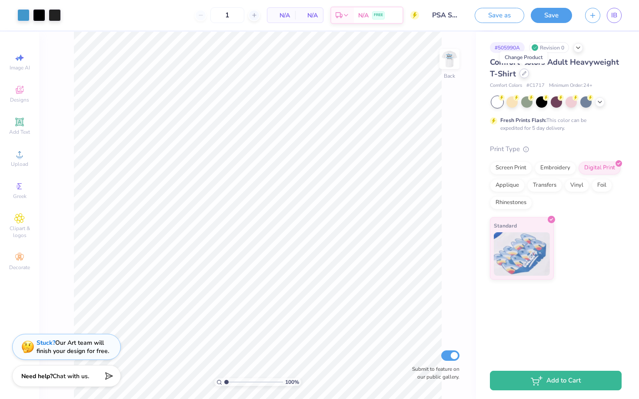
click at [525, 75] on icon at bounding box center [524, 73] width 4 height 4
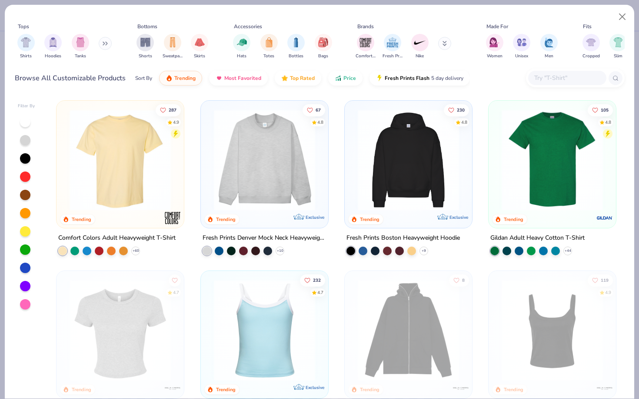
click at [135, 168] on img at bounding box center [120, 160] width 110 height 101
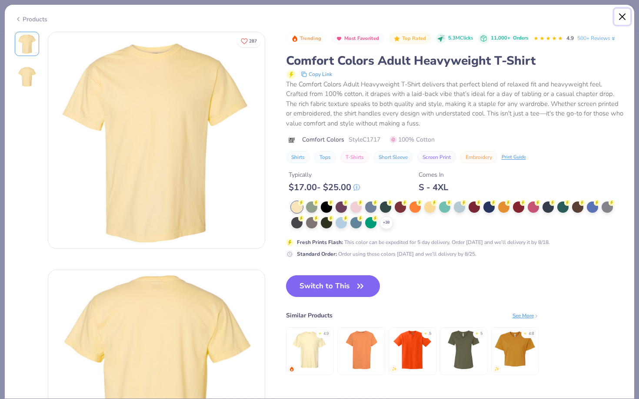
click at [618, 15] on button "Close" at bounding box center [622, 17] width 17 height 17
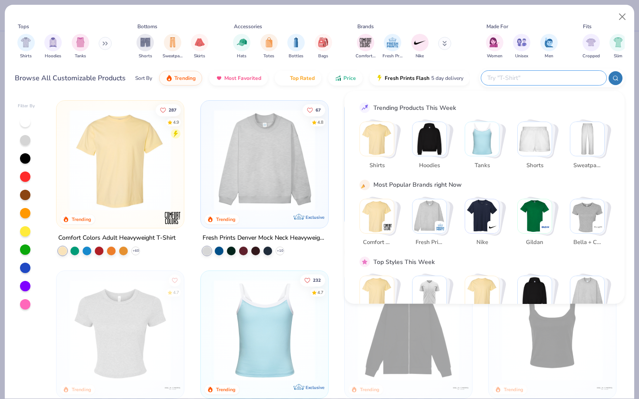
click at [539, 77] on input "text" at bounding box center [543, 78] width 114 height 10
click at [330, 76] on button "Price" at bounding box center [345, 76] width 34 height 15
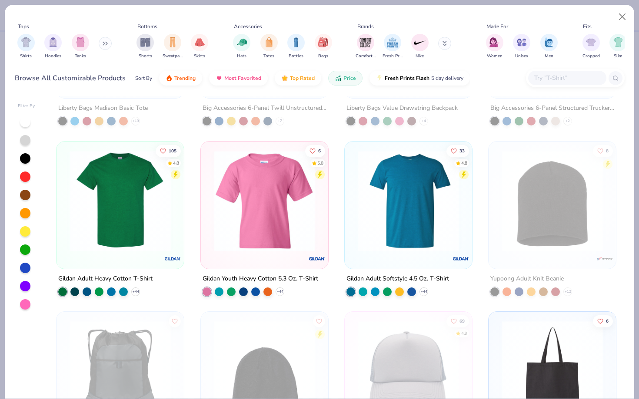
scroll to position [326, 0]
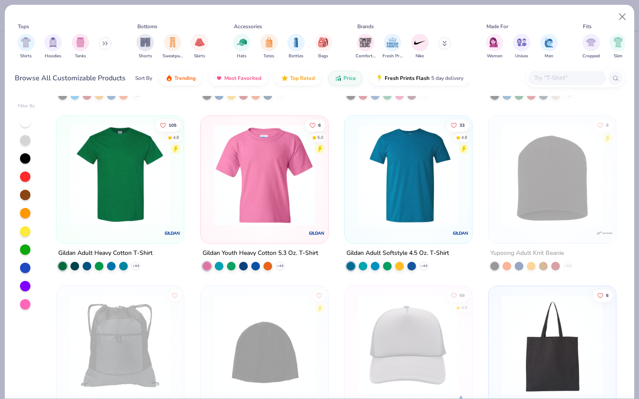
click at [132, 207] on img at bounding box center [120, 174] width 110 height 101
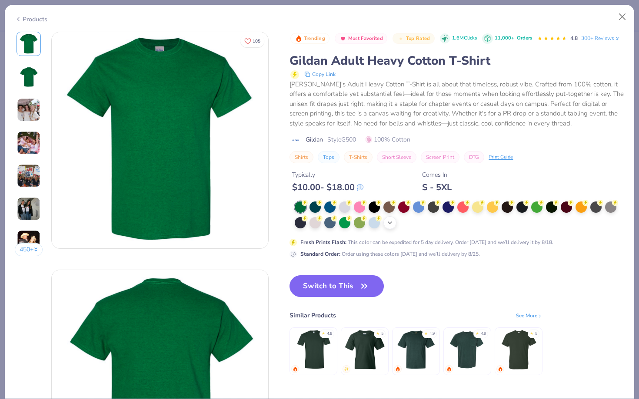
click at [392, 226] on icon at bounding box center [389, 222] width 7 height 7
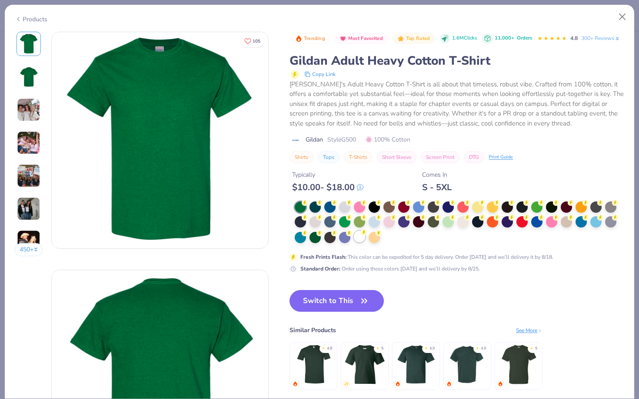
click at [358, 237] on div at bounding box center [359, 236] width 11 height 11
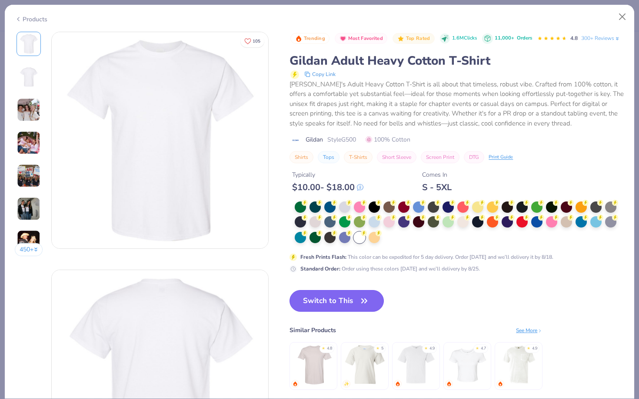
click at [356, 298] on button "Switch to This" at bounding box center [336, 301] width 94 height 22
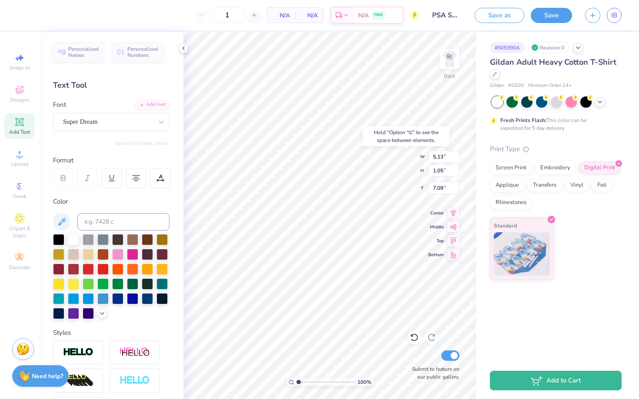
type input "7.09"
click at [230, 14] on input "1" at bounding box center [227, 15] width 34 height 16
type input "100"
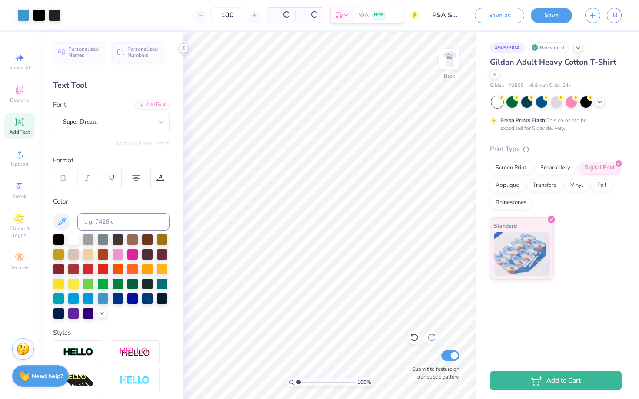
click at [184, 45] on icon at bounding box center [183, 48] width 7 height 7
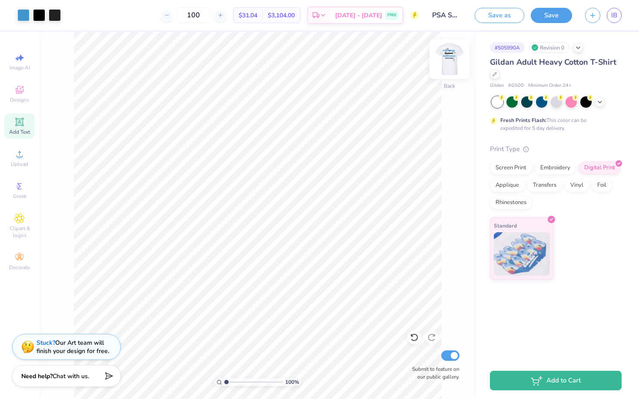
click at [447, 65] on img at bounding box center [449, 59] width 35 height 35
click at [447, 65] on img at bounding box center [449, 58] width 17 height 17
click at [495, 75] on icon at bounding box center [494, 73] width 4 height 4
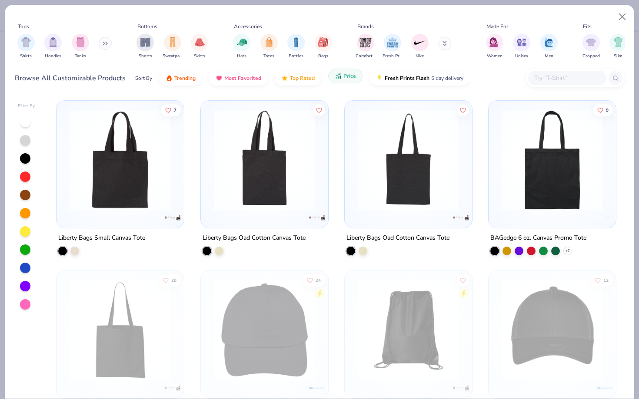
click at [345, 79] on span "Price" at bounding box center [349, 76] width 13 height 7
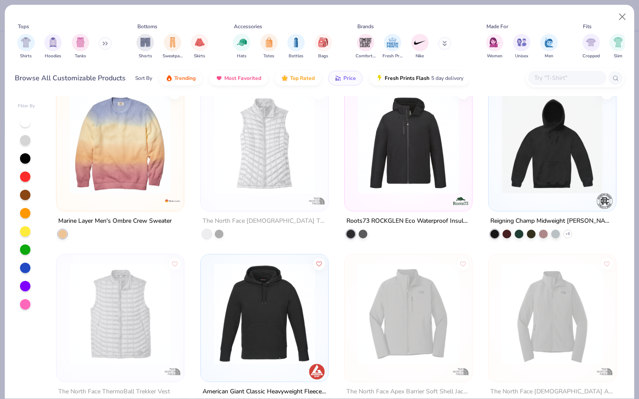
scroll to position [195, 0]
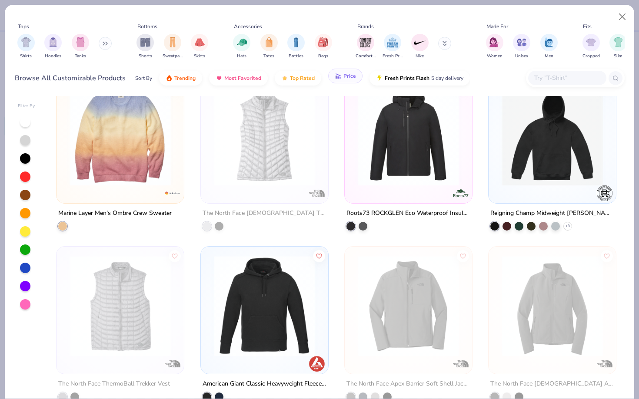
click at [347, 81] on button "Price" at bounding box center [345, 76] width 34 height 15
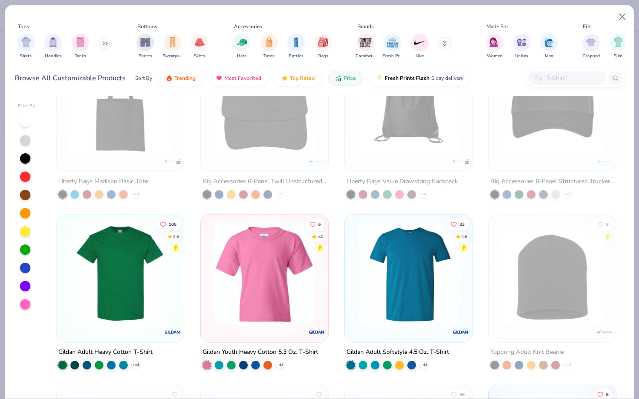
scroll to position [333, 0]
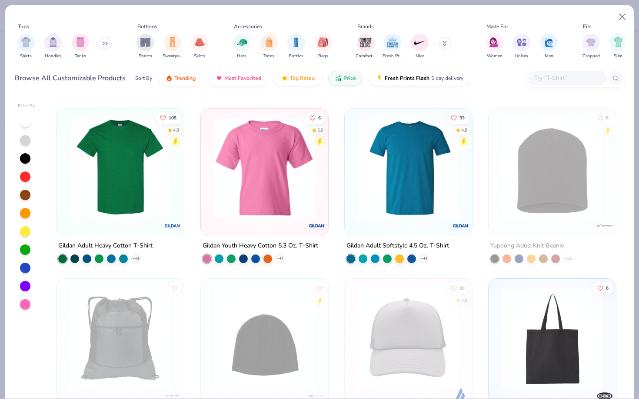
click at [123, 186] on img at bounding box center [120, 167] width 110 height 101
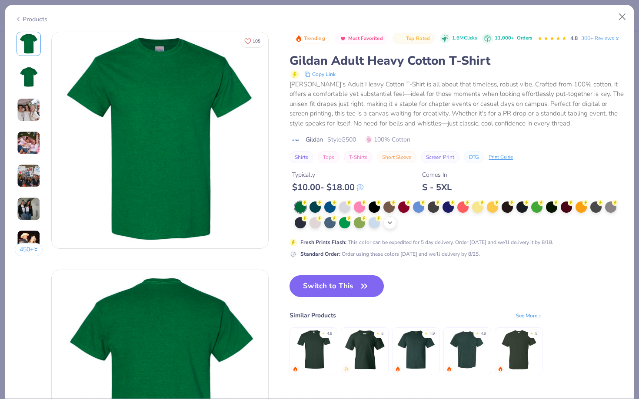
click at [388, 229] on div "+ 22" at bounding box center [389, 222] width 13 height 13
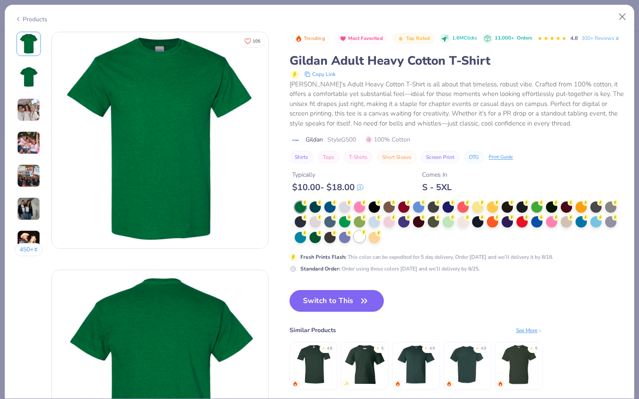
click at [354, 238] on div at bounding box center [359, 236] width 11 height 11
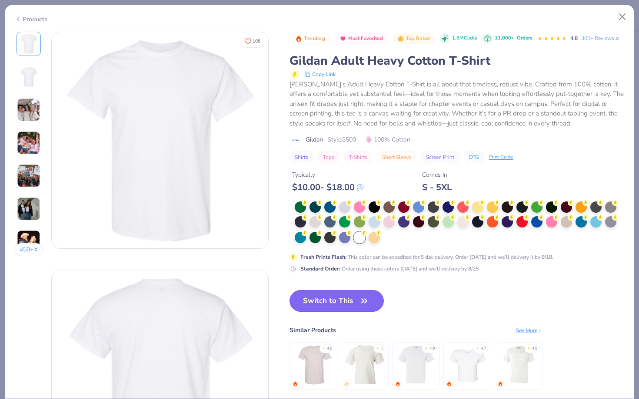
click at [368, 307] on icon "button" at bounding box center [364, 301] width 12 height 12
